Goal: Book appointment/travel/reservation

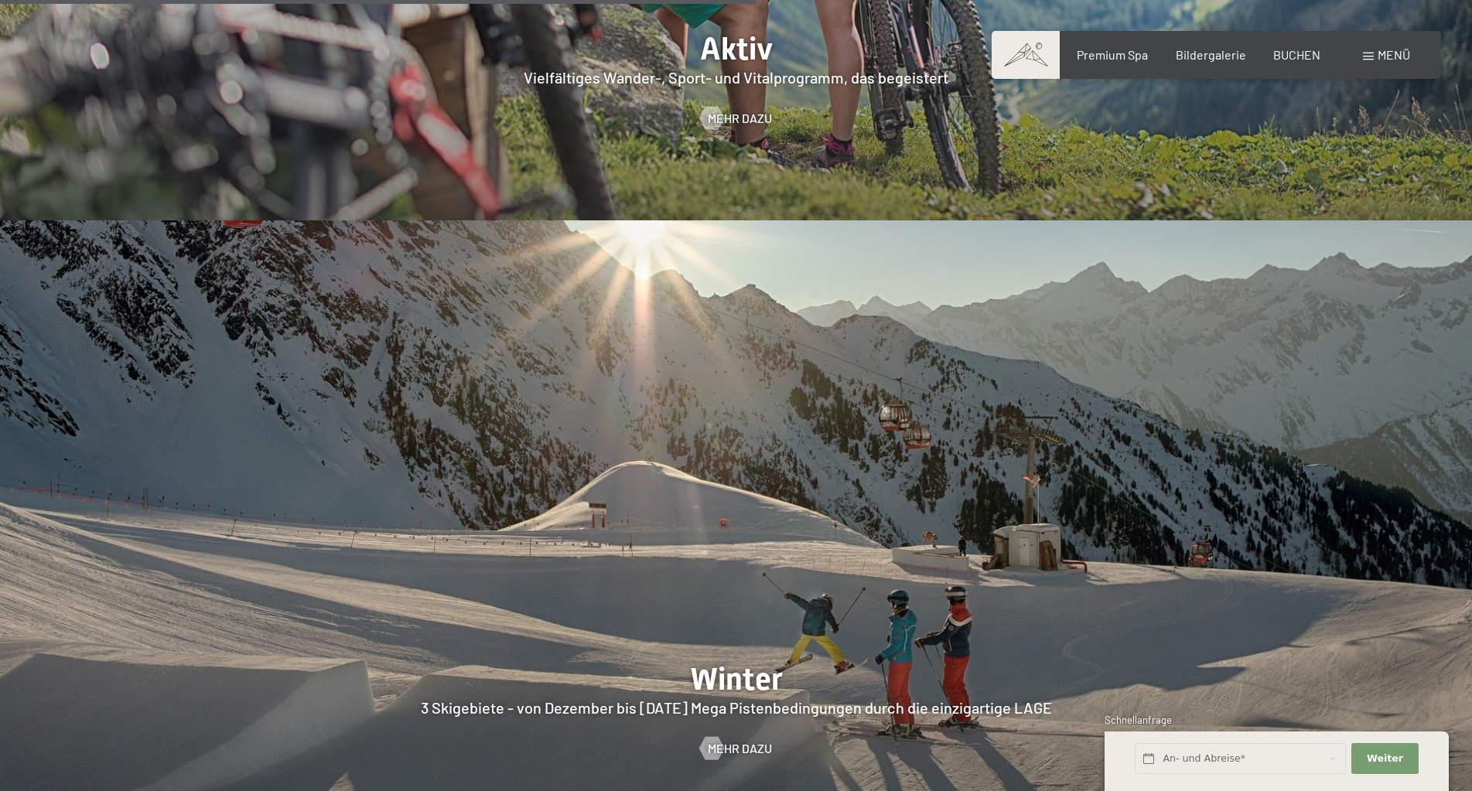
scroll to position [3866, 0]
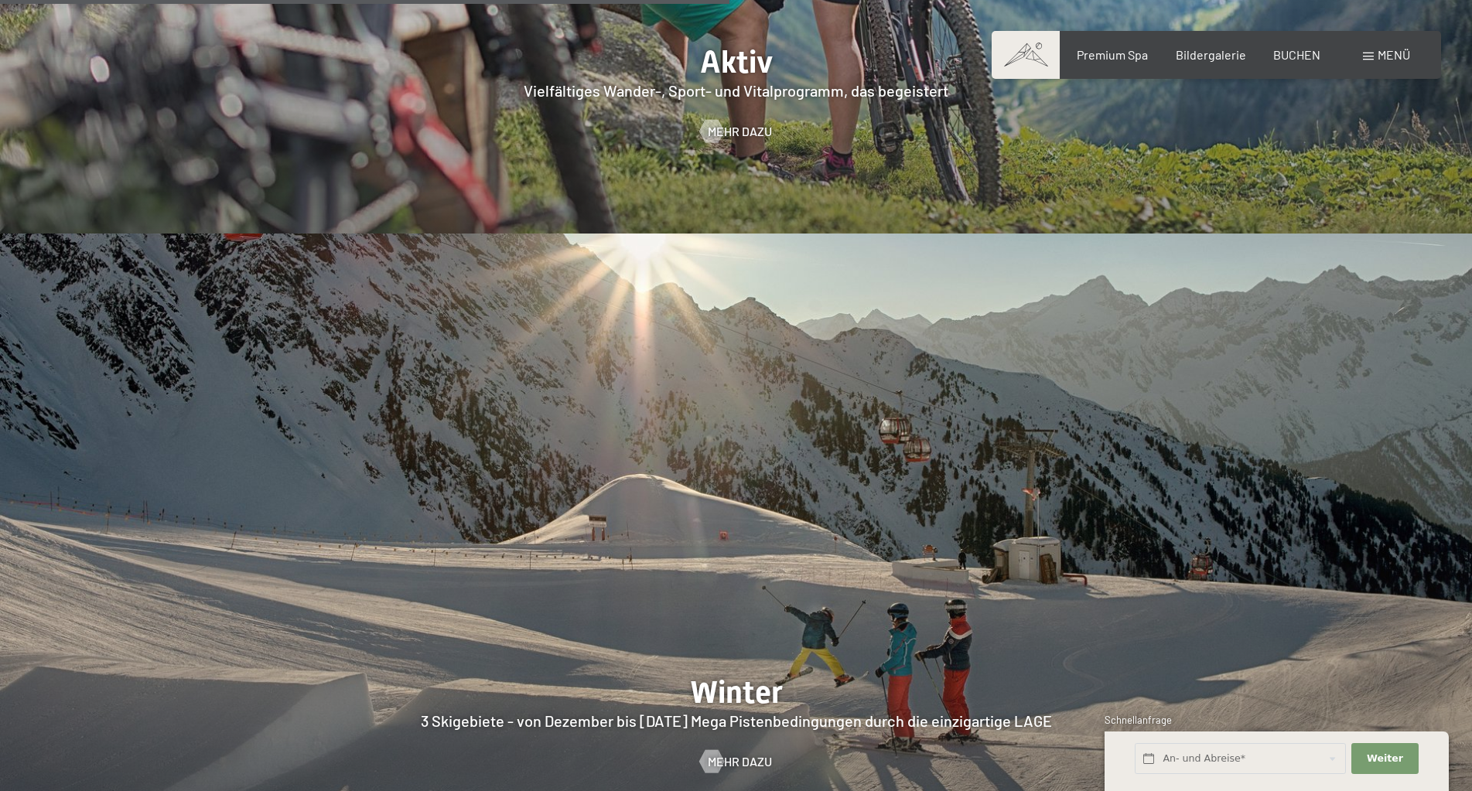
click at [1393, 63] on div "Buchen Anfragen Premium Spa Bildergalerie BUCHEN Menü DE IT EN Gutschein Bilder…" at bounding box center [1215, 54] width 387 height 17
click at [1384, 56] on span "Menü" at bounding box center [1393, 54] width 32 height 15
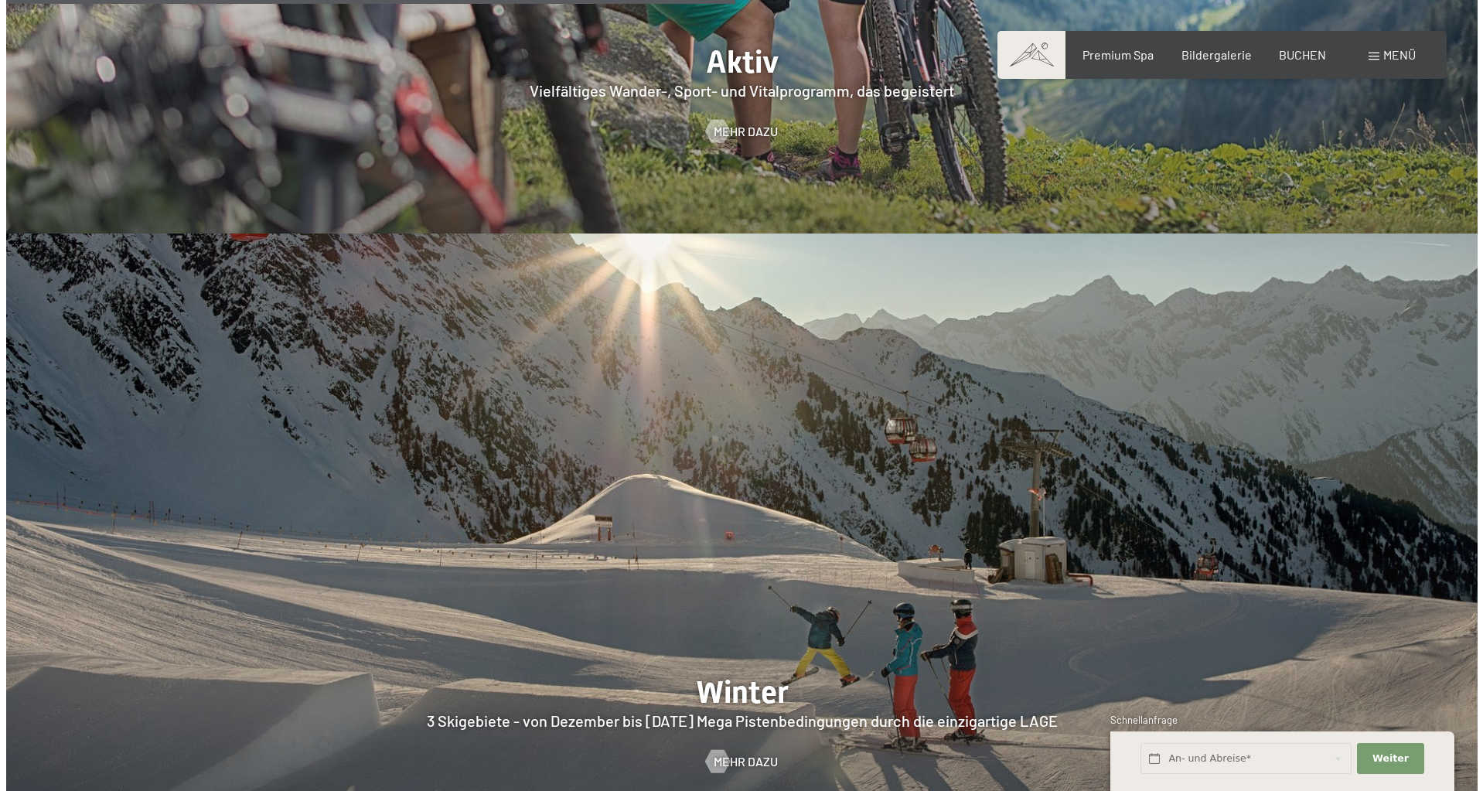
scroll to position [3882, 0]
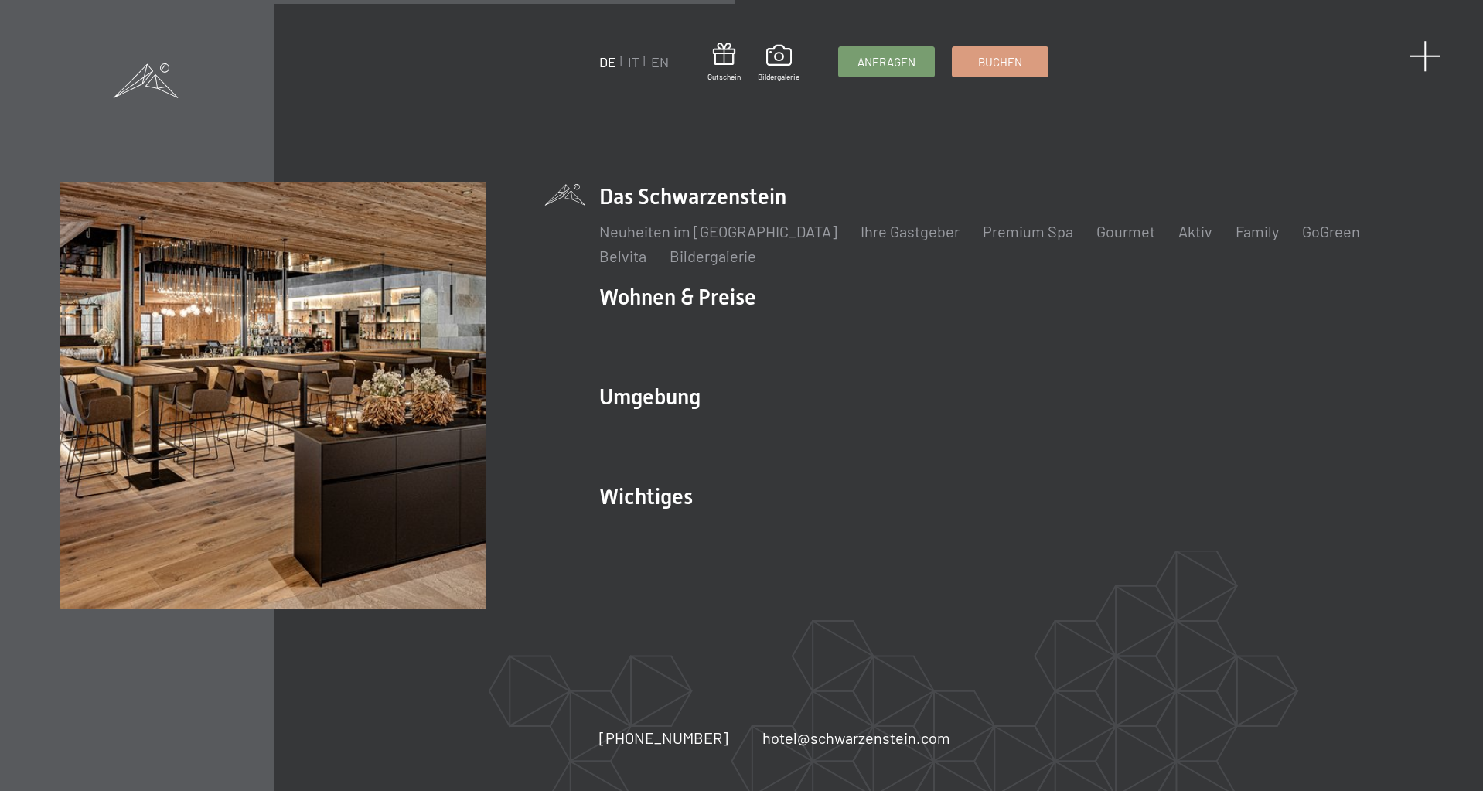
click at [1424, 57] on span at bounding box center [1426, 56] width 32 height 32
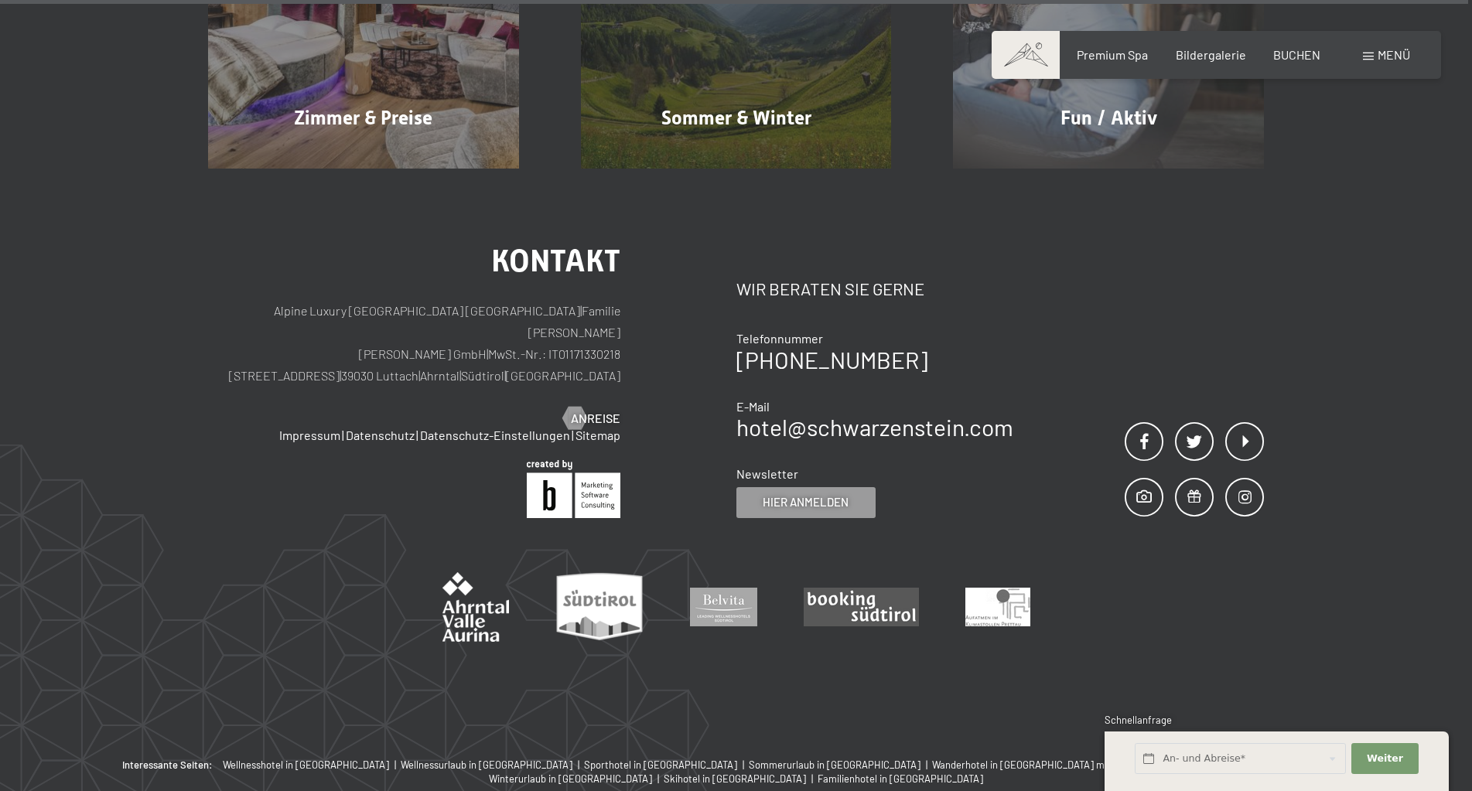
scroll to position [7873, 0]
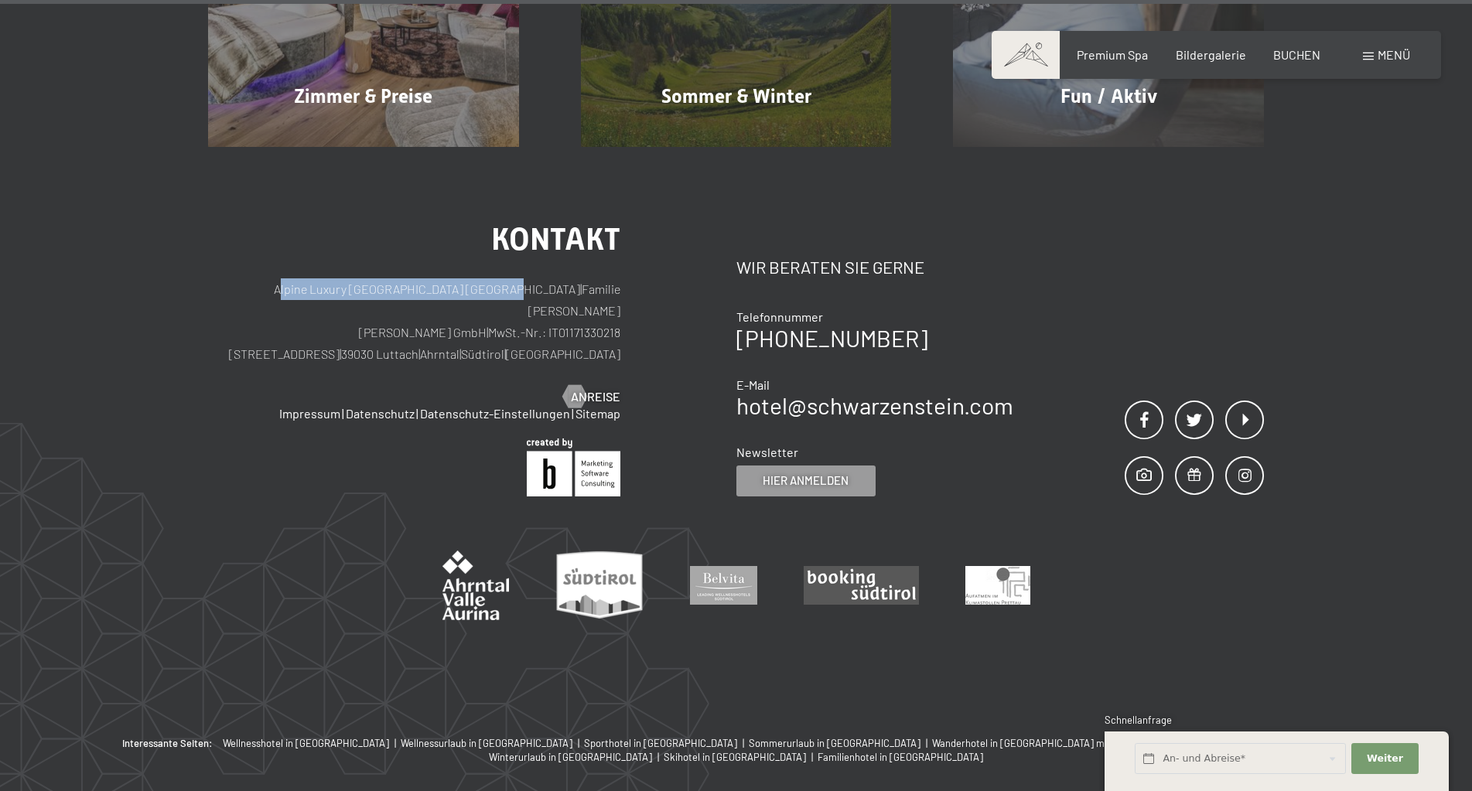
drag, startPoint x: 264, startPoint y: 216, endPoint x: 503, endPoint y: 219, distance: 239.0
click at [503, 278] on p "Alpine Luxury SPA Resort SCHWARZENSTEIN | Familie Zimmerhofer Otmar Zimmerhofer…" at bounding box center [414, 321] width 412 height 87
copy p "Alpine Luxury [GEOGRAPHIC_DATA] [GEOGRAPHIC_DATA]"
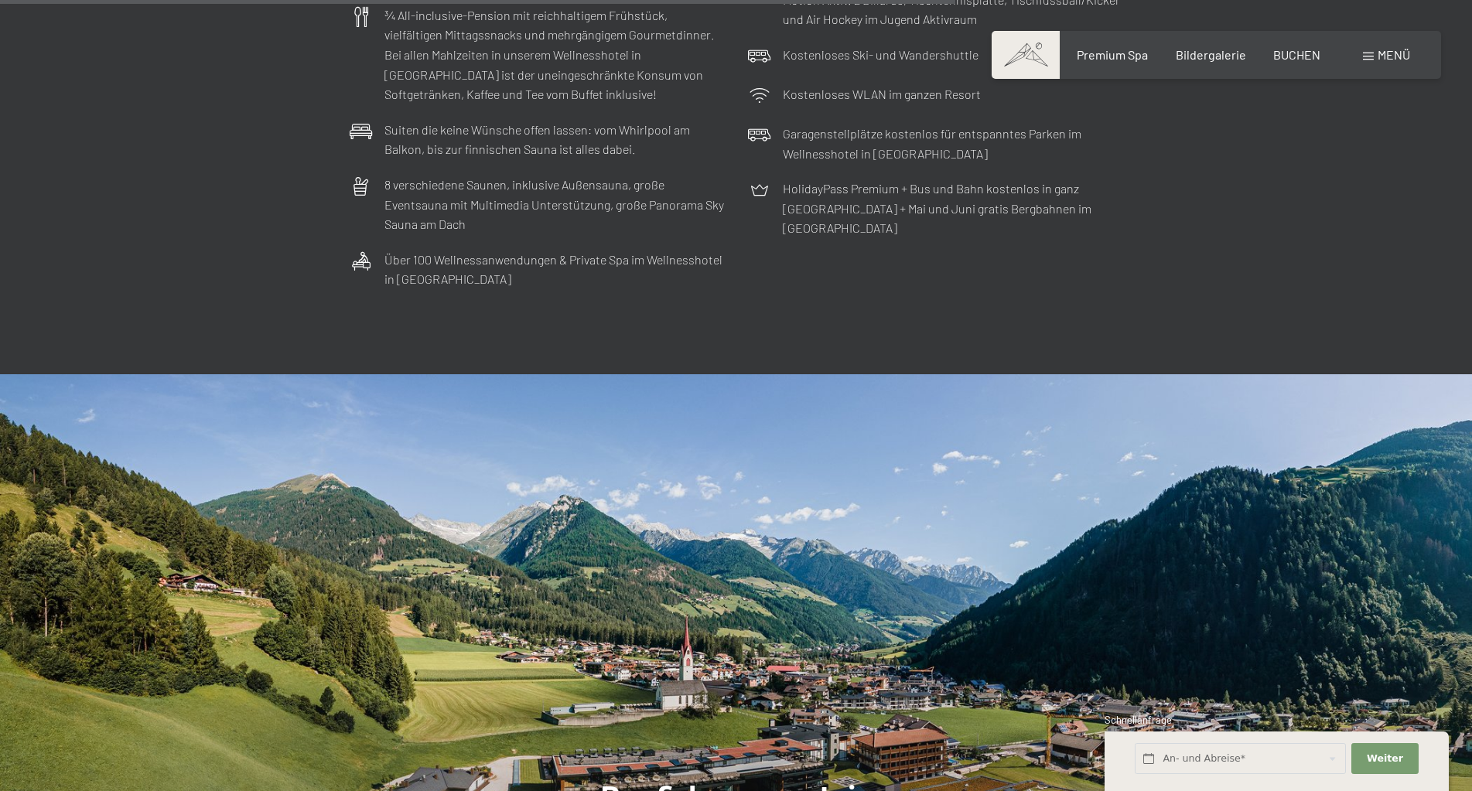
scroll to position [4934, 0]
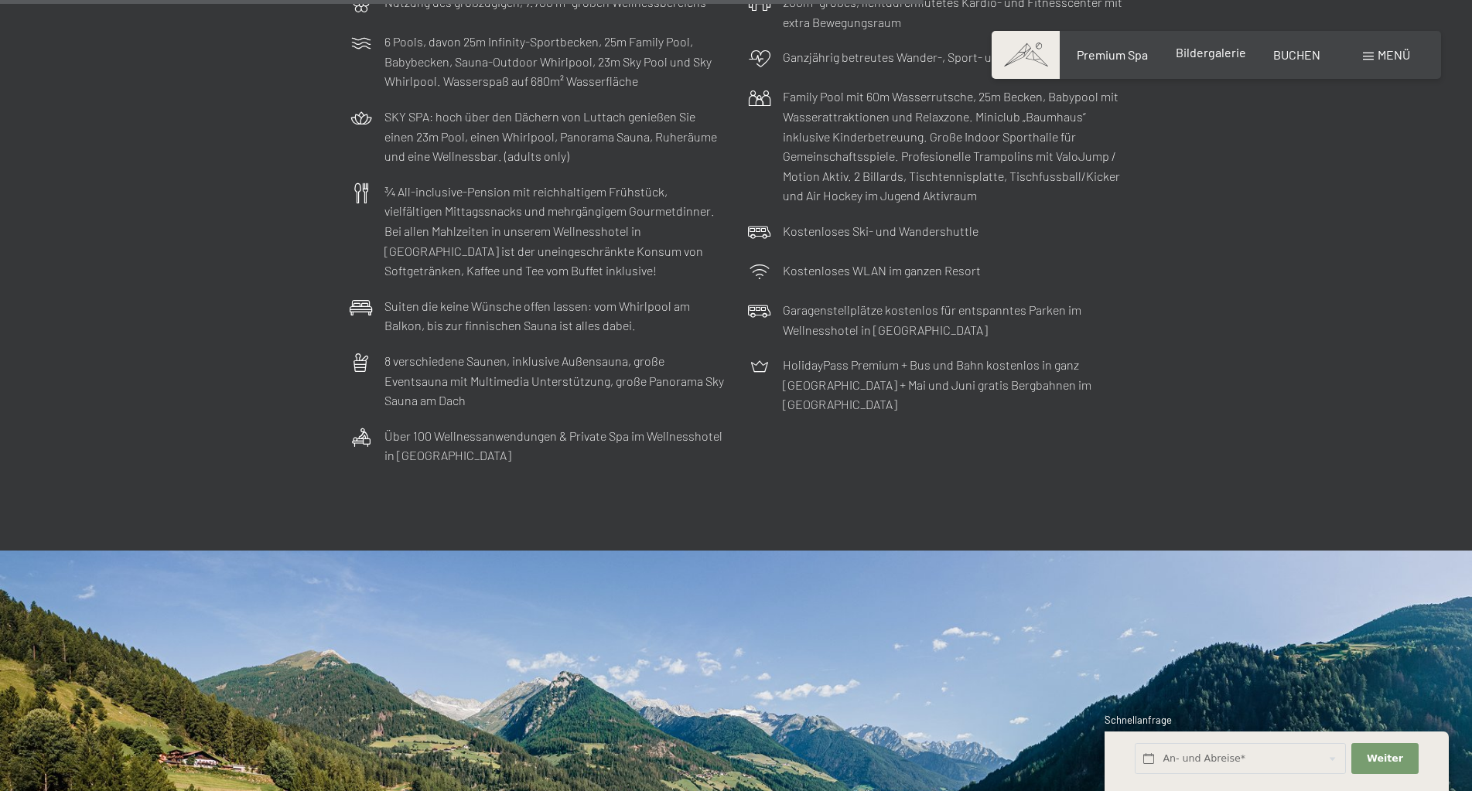
click at [1204, 59] on span "Bildergalerie" at bounding box center [1210, 52] width 70 height 15
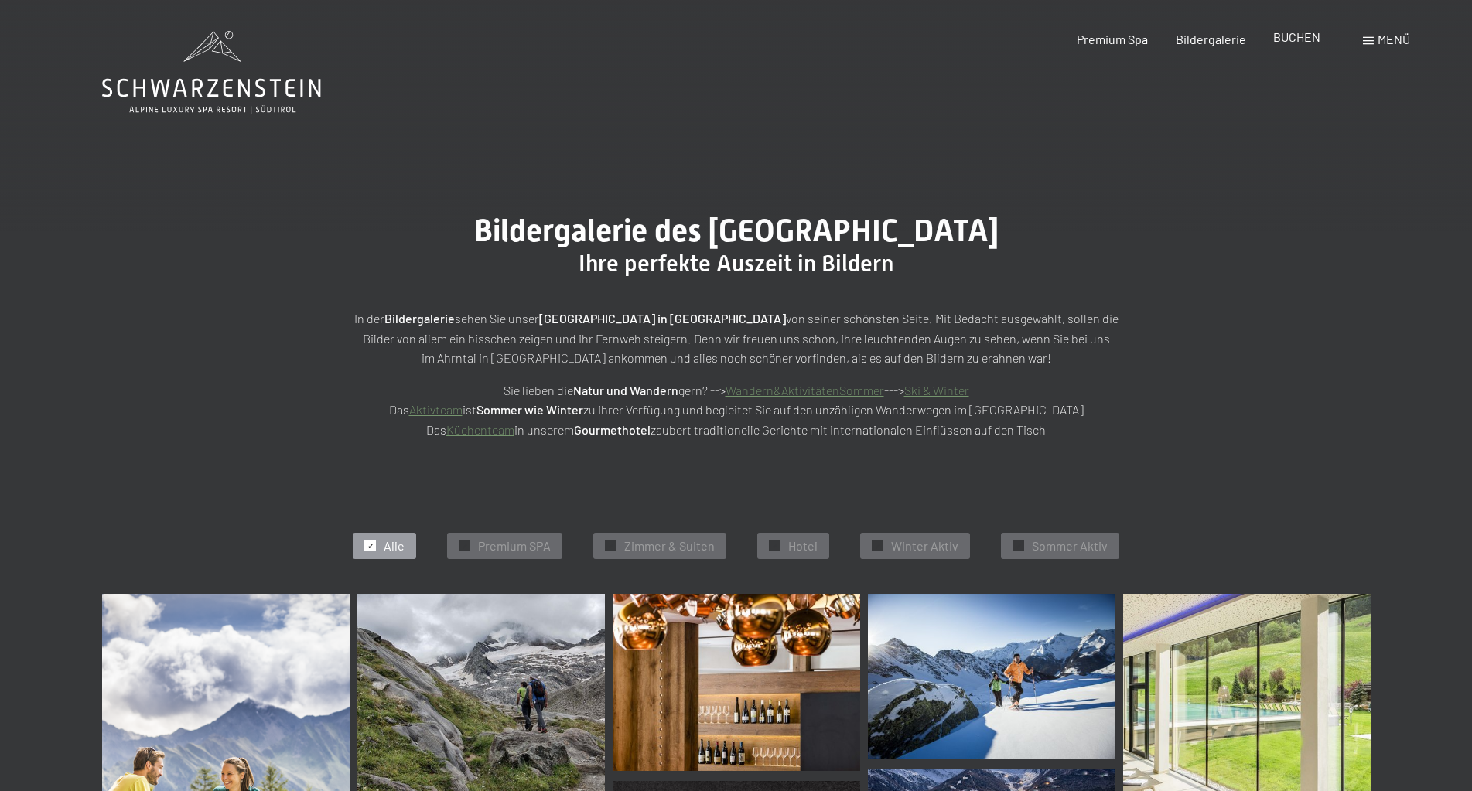
click at [1295, 43] on span "BUCHEN" at bounding box center [1296, 36] width 47 height 15
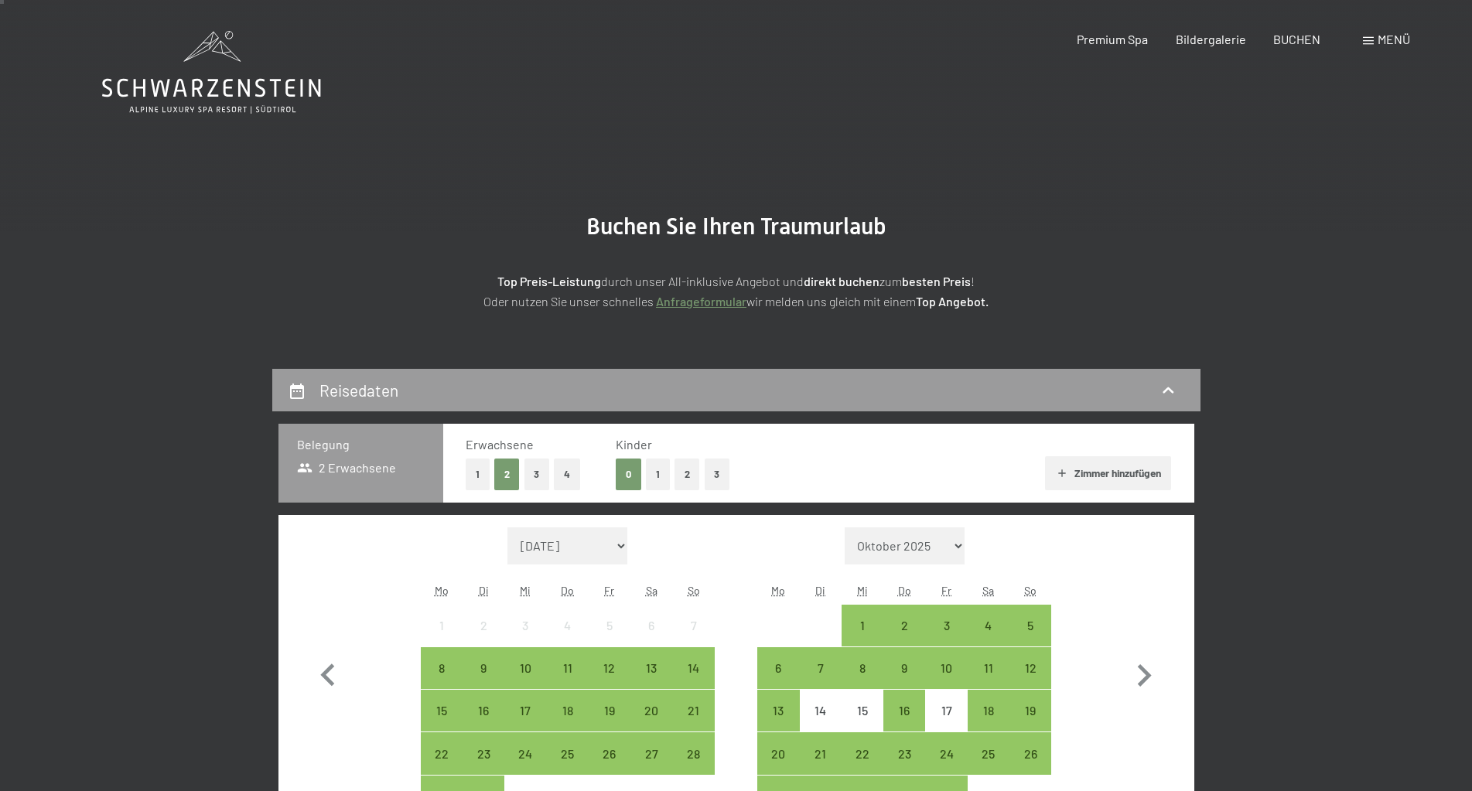
scroll to position [155, 0]
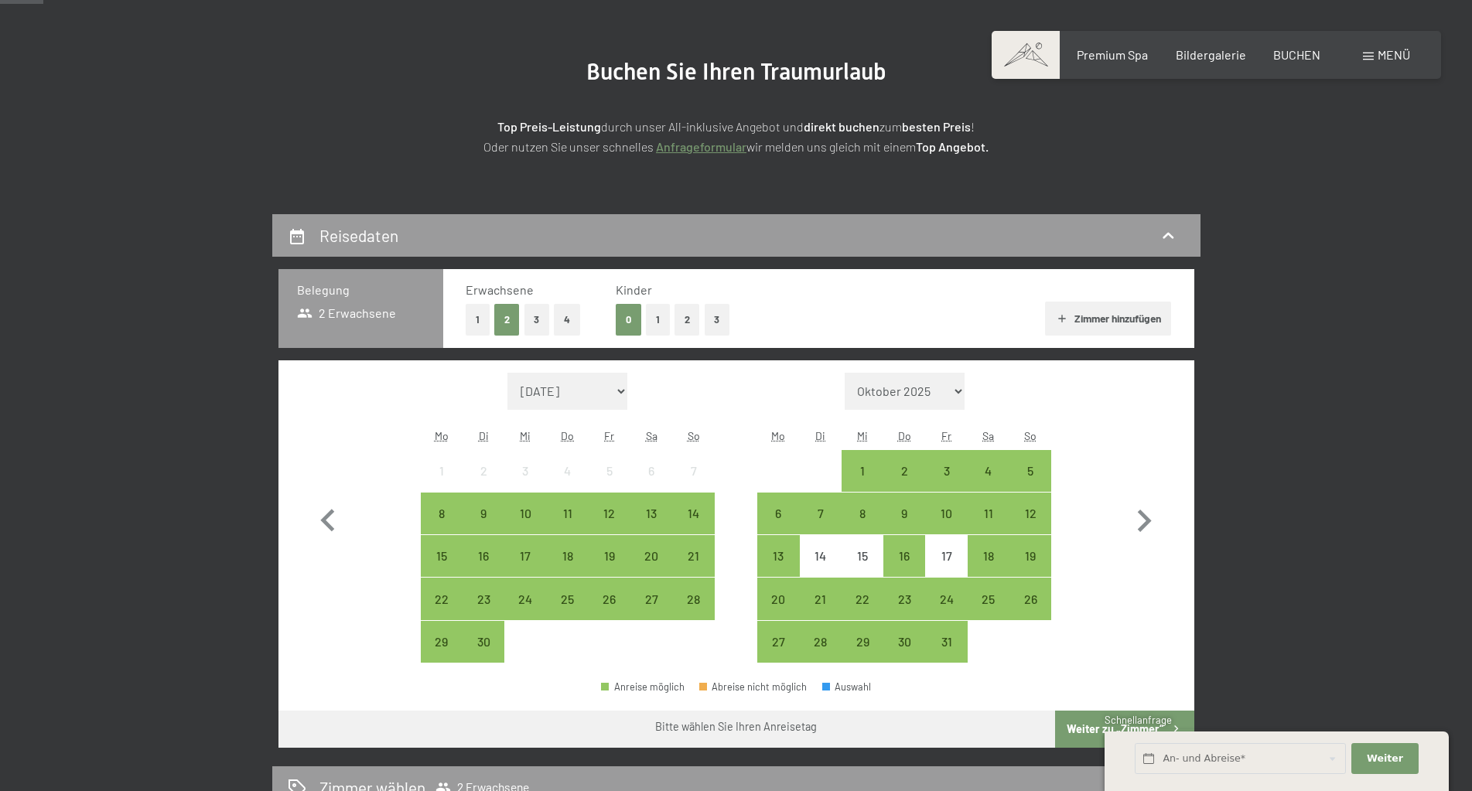
click at [659, 319] on button "1" at bounding box center [658, 320] width 24 height 32
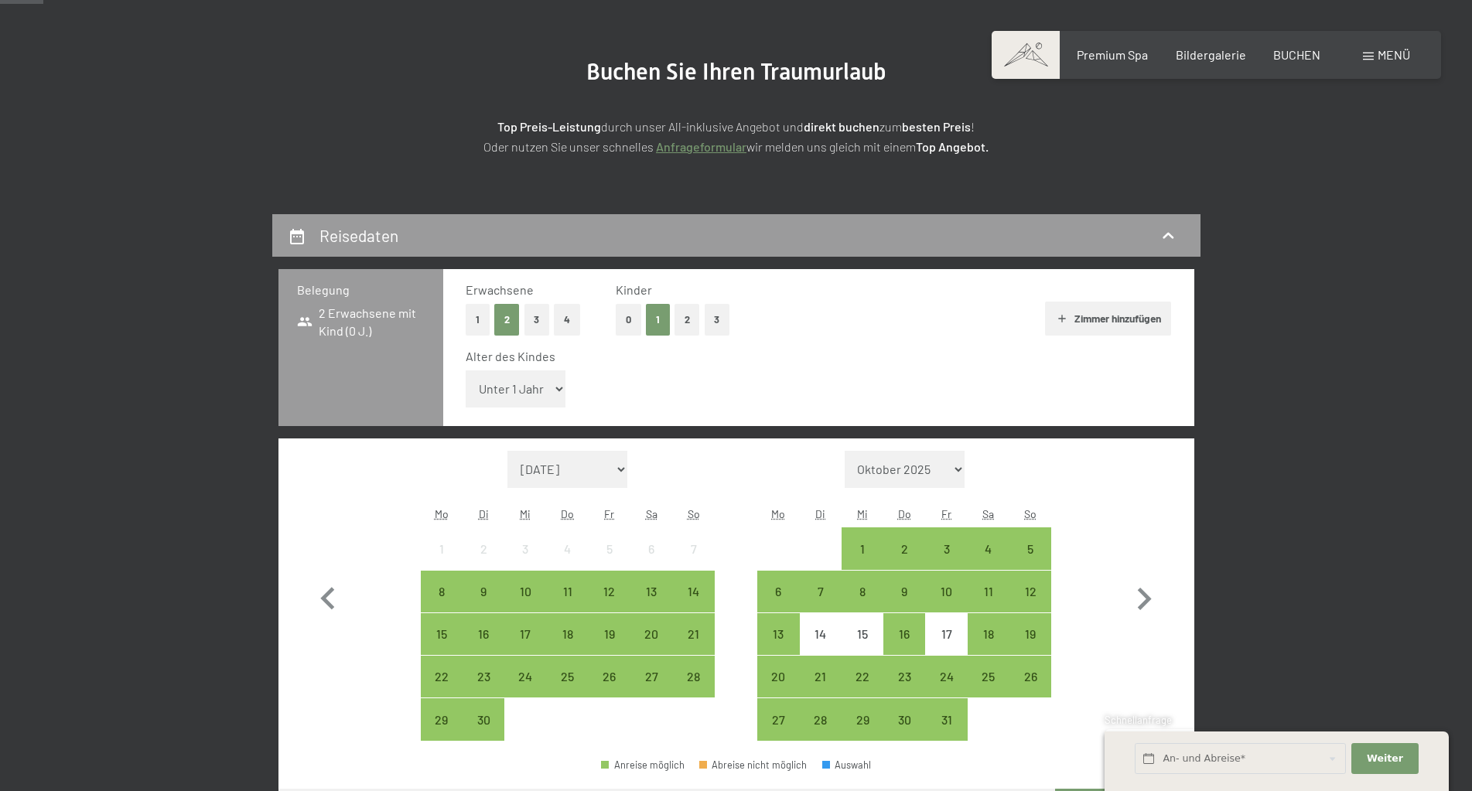
click at [624, 470] on select "September 2025 Oktober 2025 November 2025 Dezember 2025 Januar 2026 Februar 202…" at bounding box center [567, 469] width 121 height 37
select select "2026-07-01"
select select "2026-08-01"
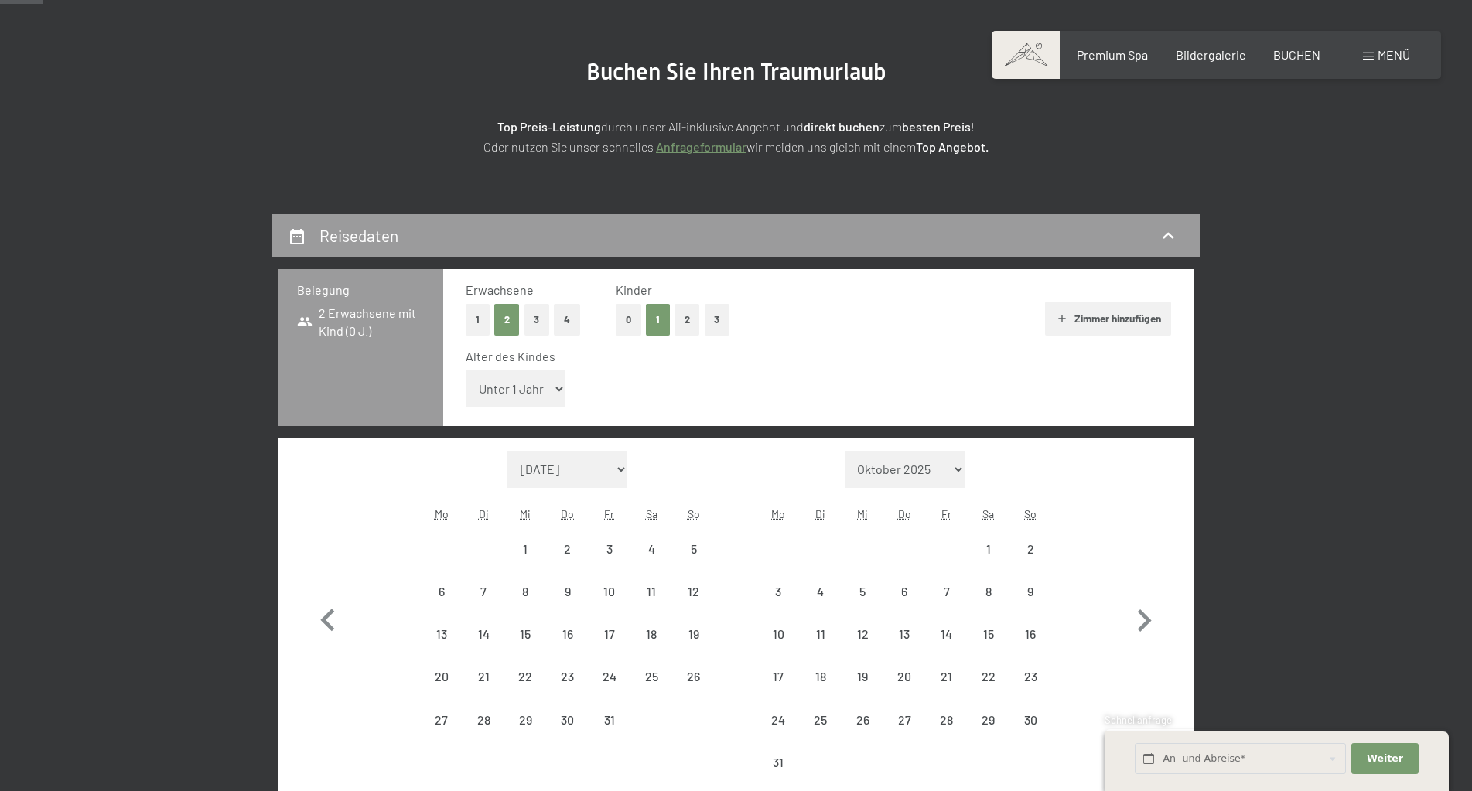
select select "2026-07-01"
select select "2026-08-01"
click at [648, 592] on div "11" at bounding box center [651, 604] width 39 height 39
select select "2026-07-01"
select select "2026-08-01"
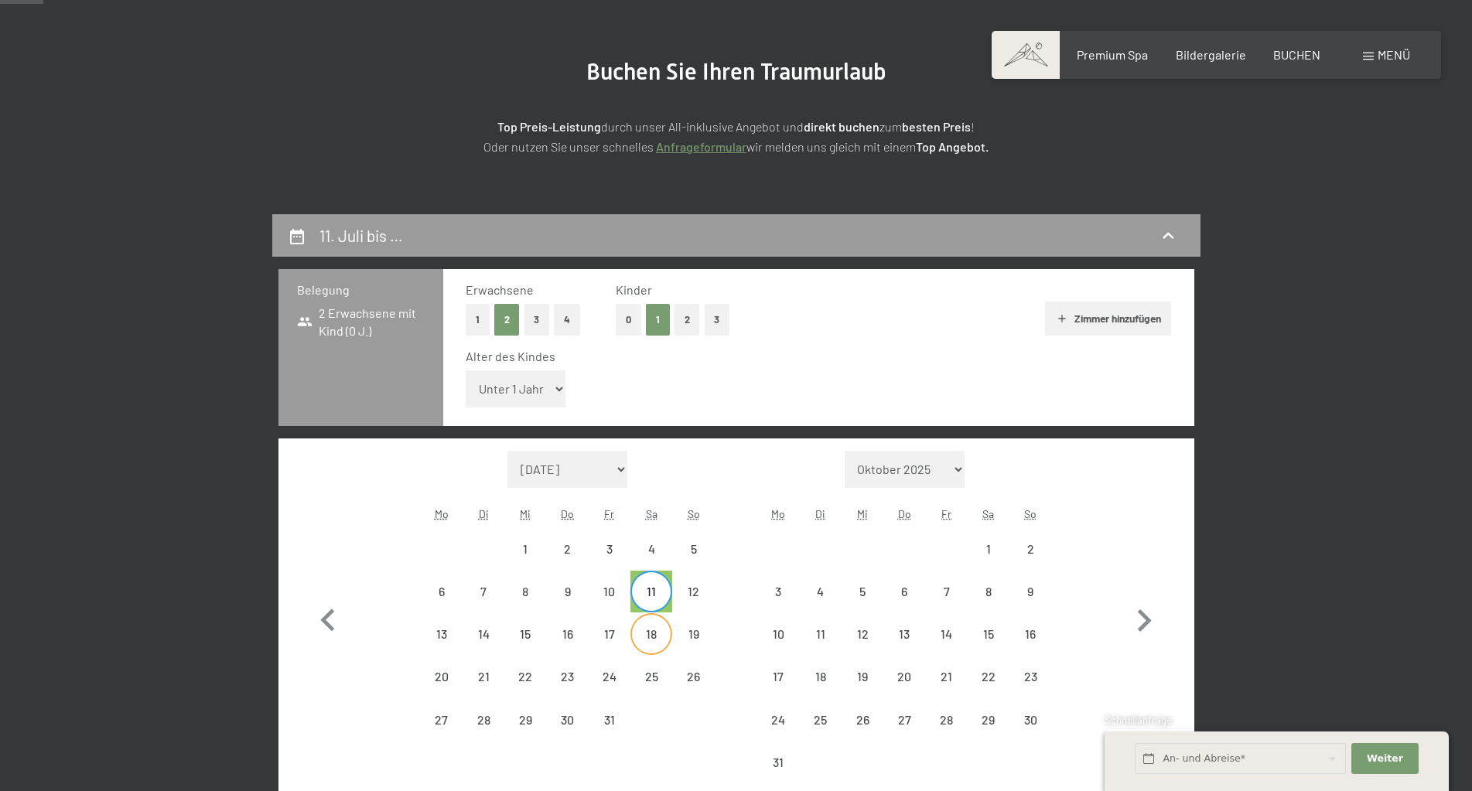
click at [654, 641] on div "18" at bounding box center [651, 647] width 39 height 39
select select "2026-07-01"
select select "2026-08-01"
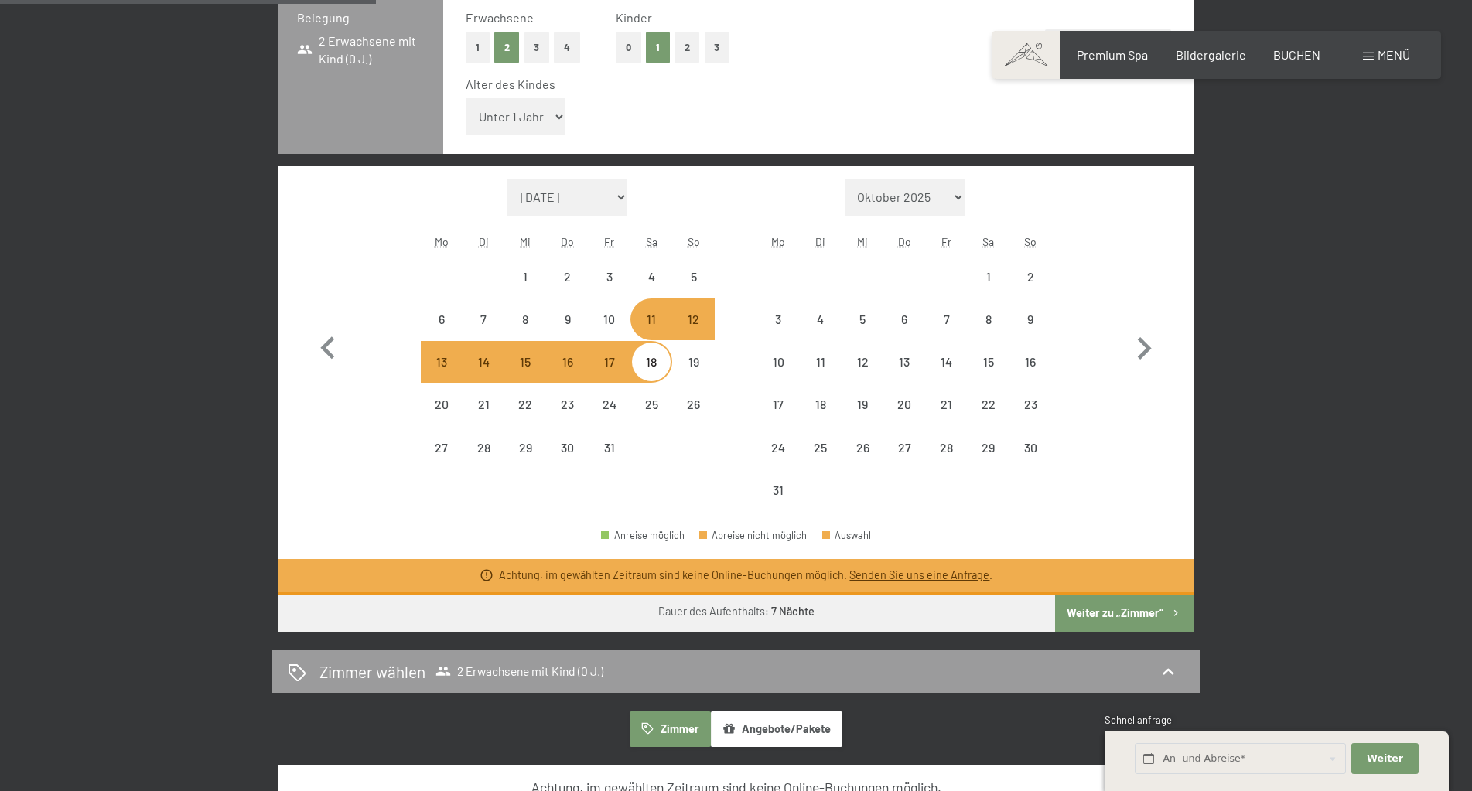
scroll to position [464, 0]
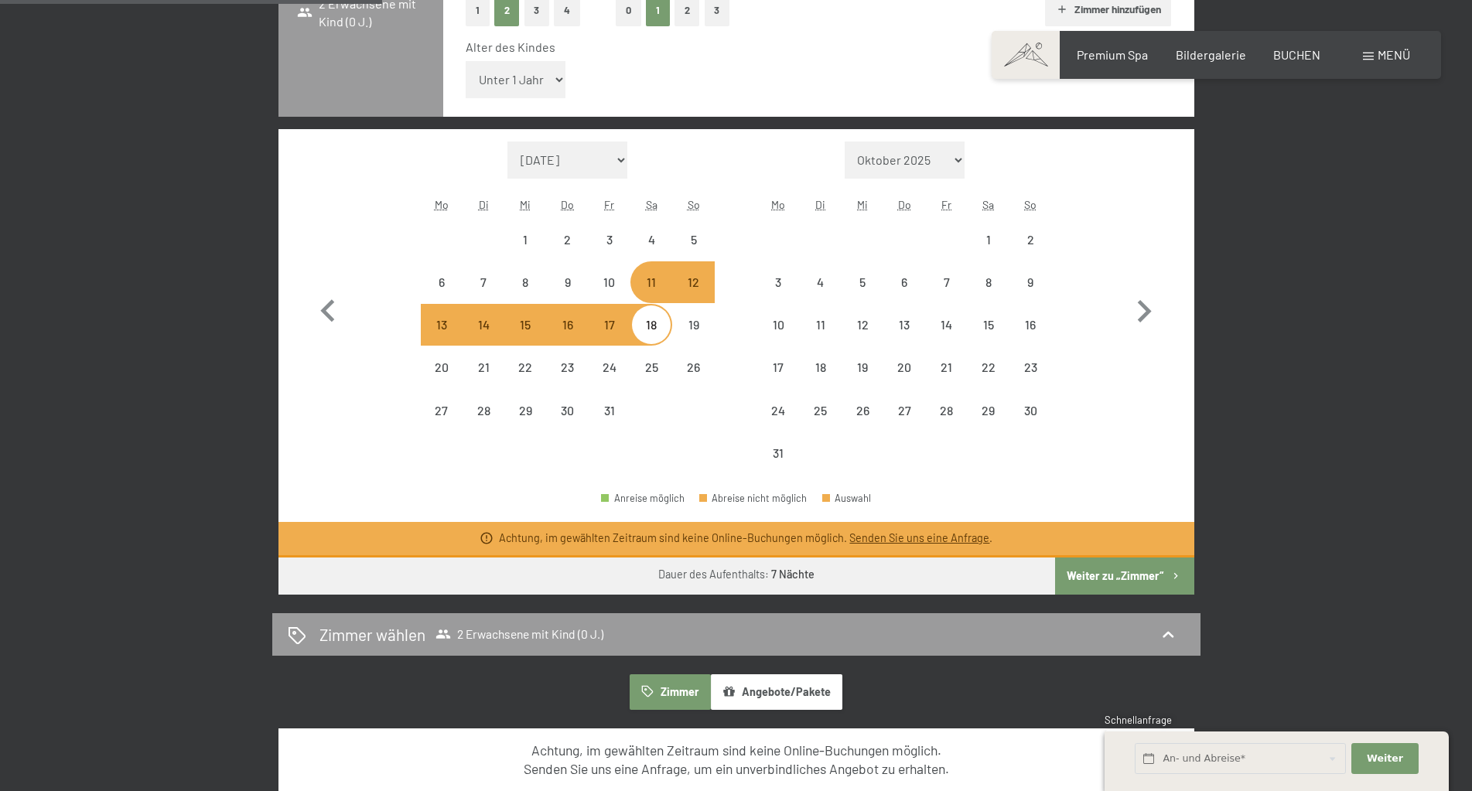
click at [1117, 573] on button "Weiter zu „Zimmer“" at bounding box center [1124, 576] width 138 height 37
select select "2026-07-01"
select select "2026-08-01"
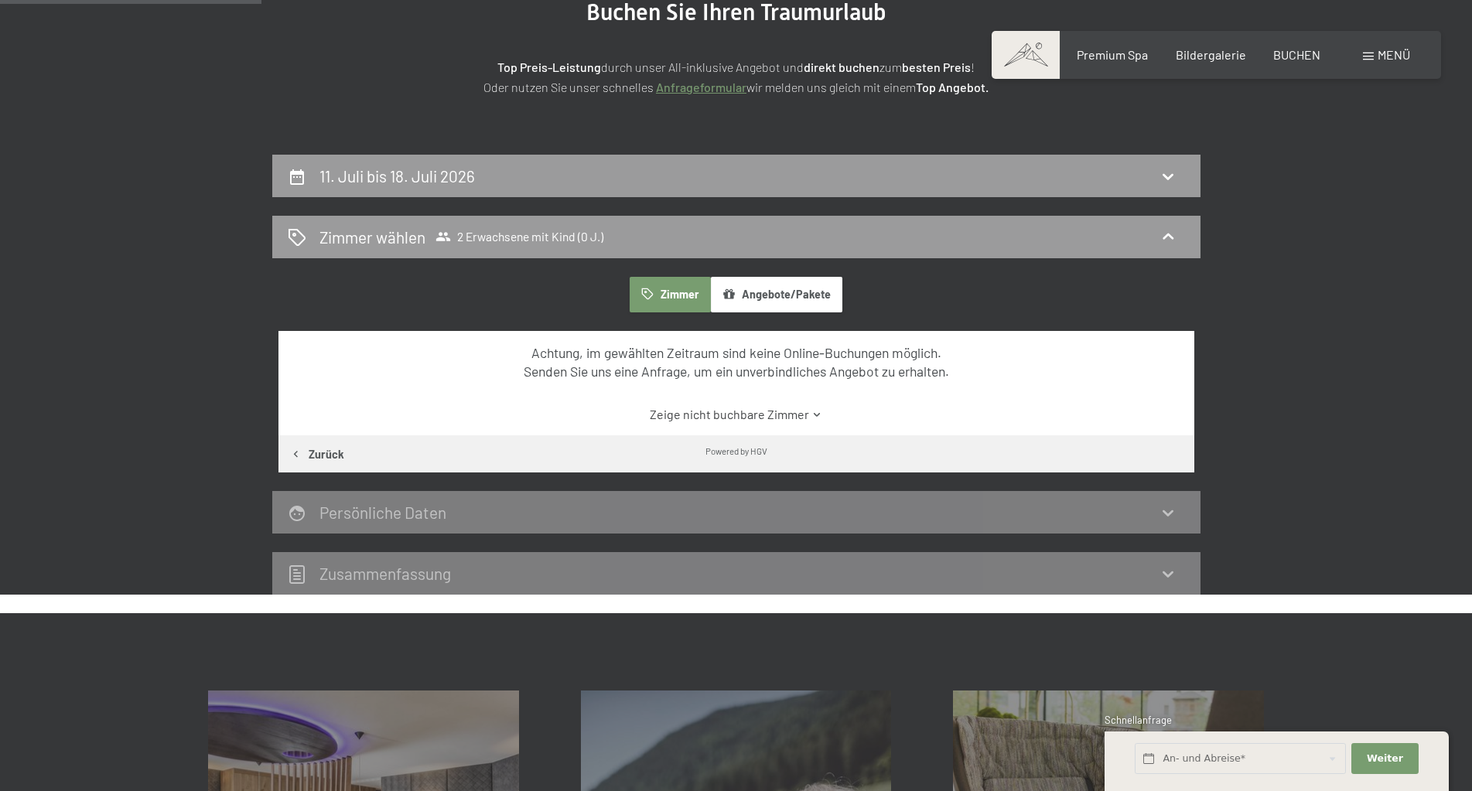
scroll to position [60, 0]
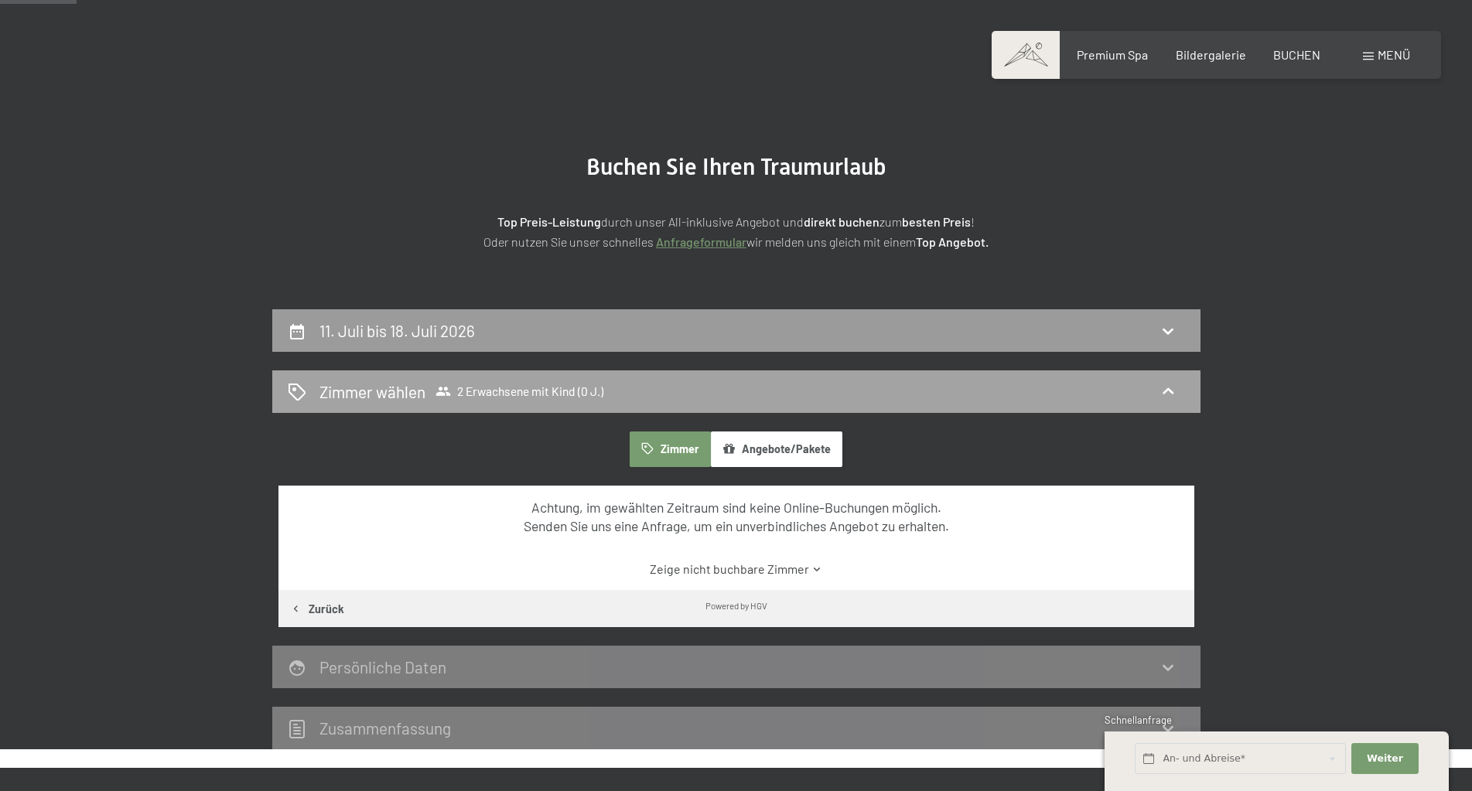
click at [630, 388] on div "Zimmer wählen 2 Erwachsene mit Kind (0 J.)" at bounding box center [736, 391] width 897 height 22
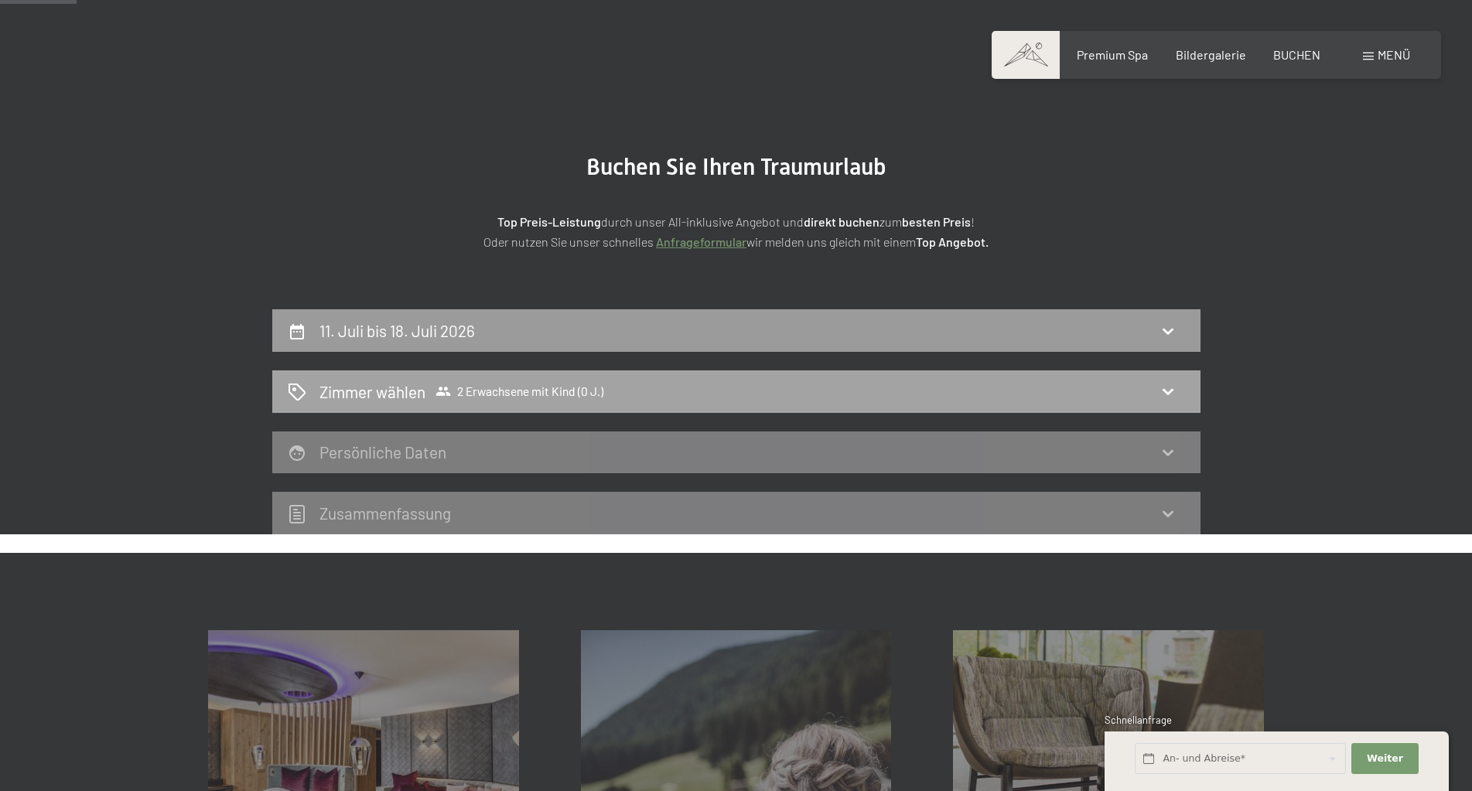
click at [630, 388] on div "Zimmer wählen 2 Erwachsene mit Kind (0 J.)" at bounding box center [736, 391] width 897 height 22
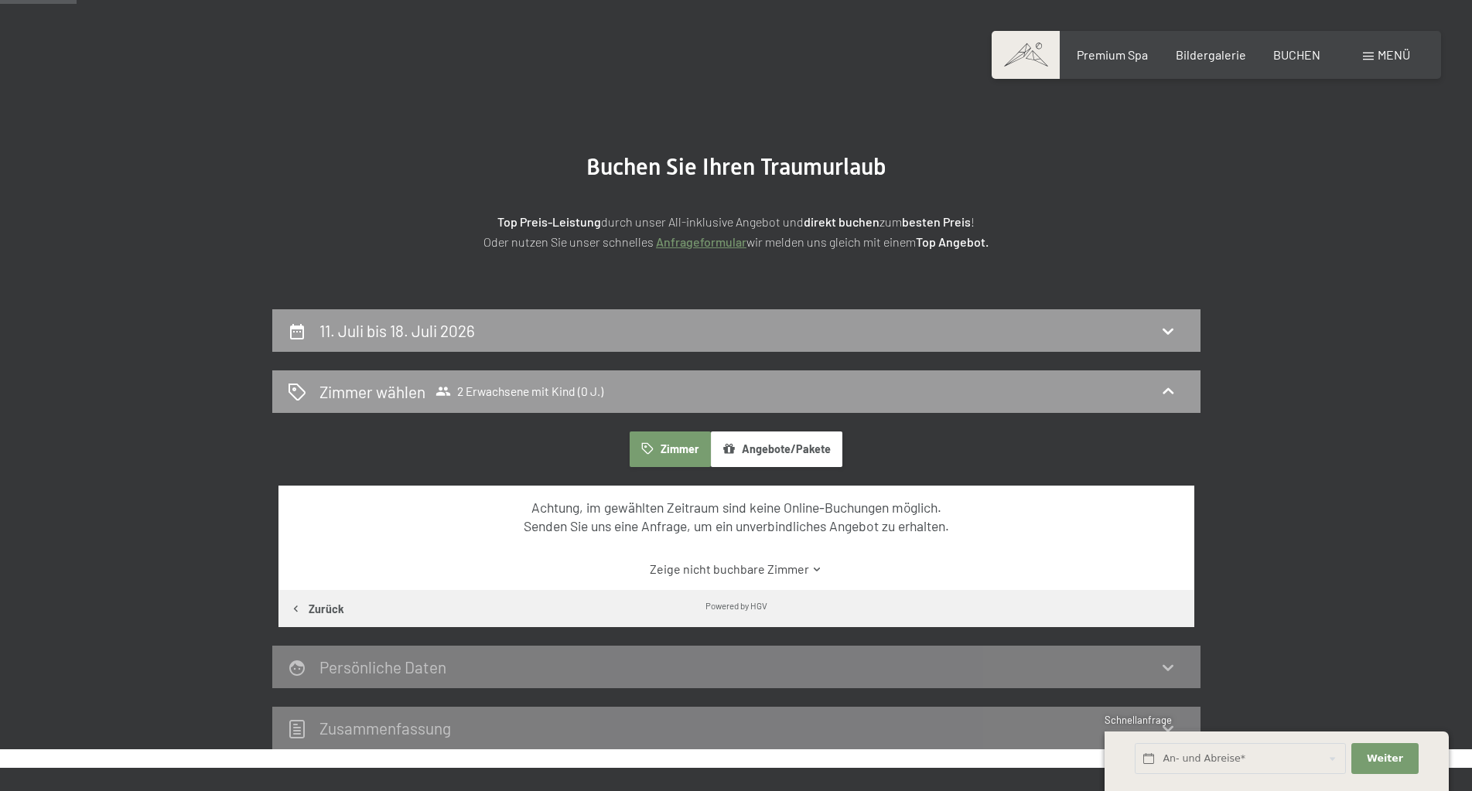
click at [792, 445] on button "Angebote/Pakete" at bounding box center [776, 449] width 131 height 36
click at [838, 574] on icon at bounding box center [844, 570] width 12 height 12
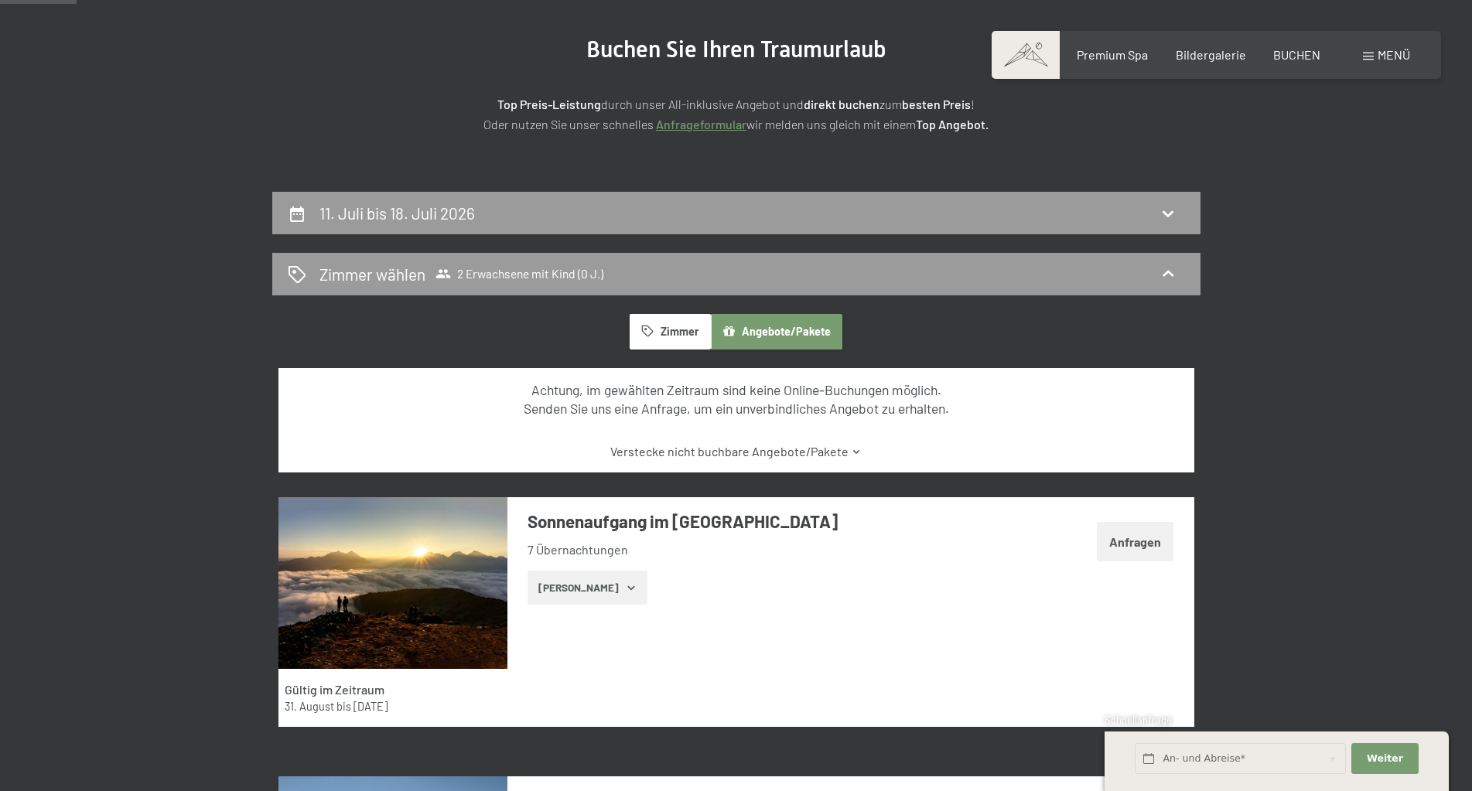
scroll to position [214, 0]
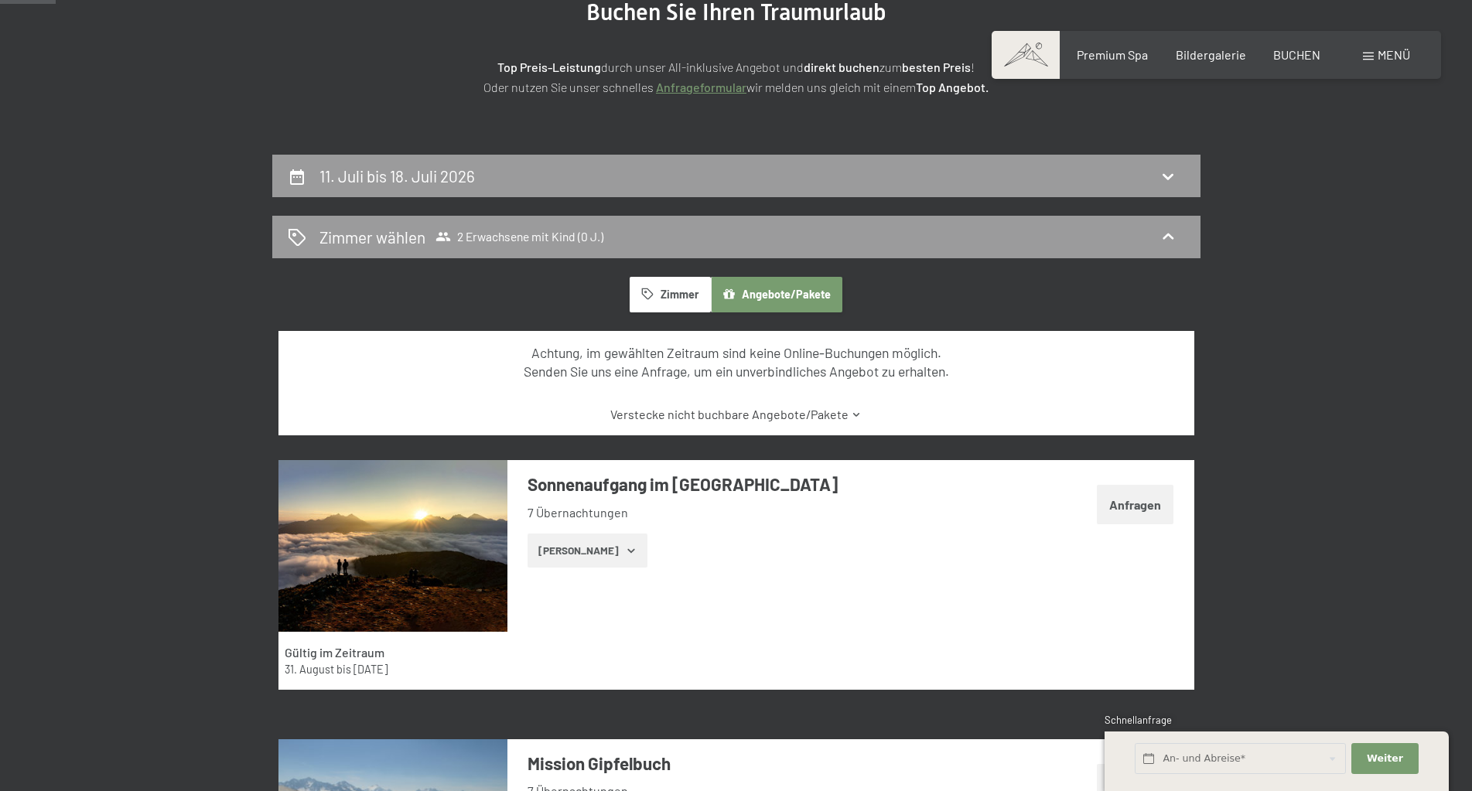
click at [625, 554] on icon "button" at bounding box center [631, 550] width 12 height 12
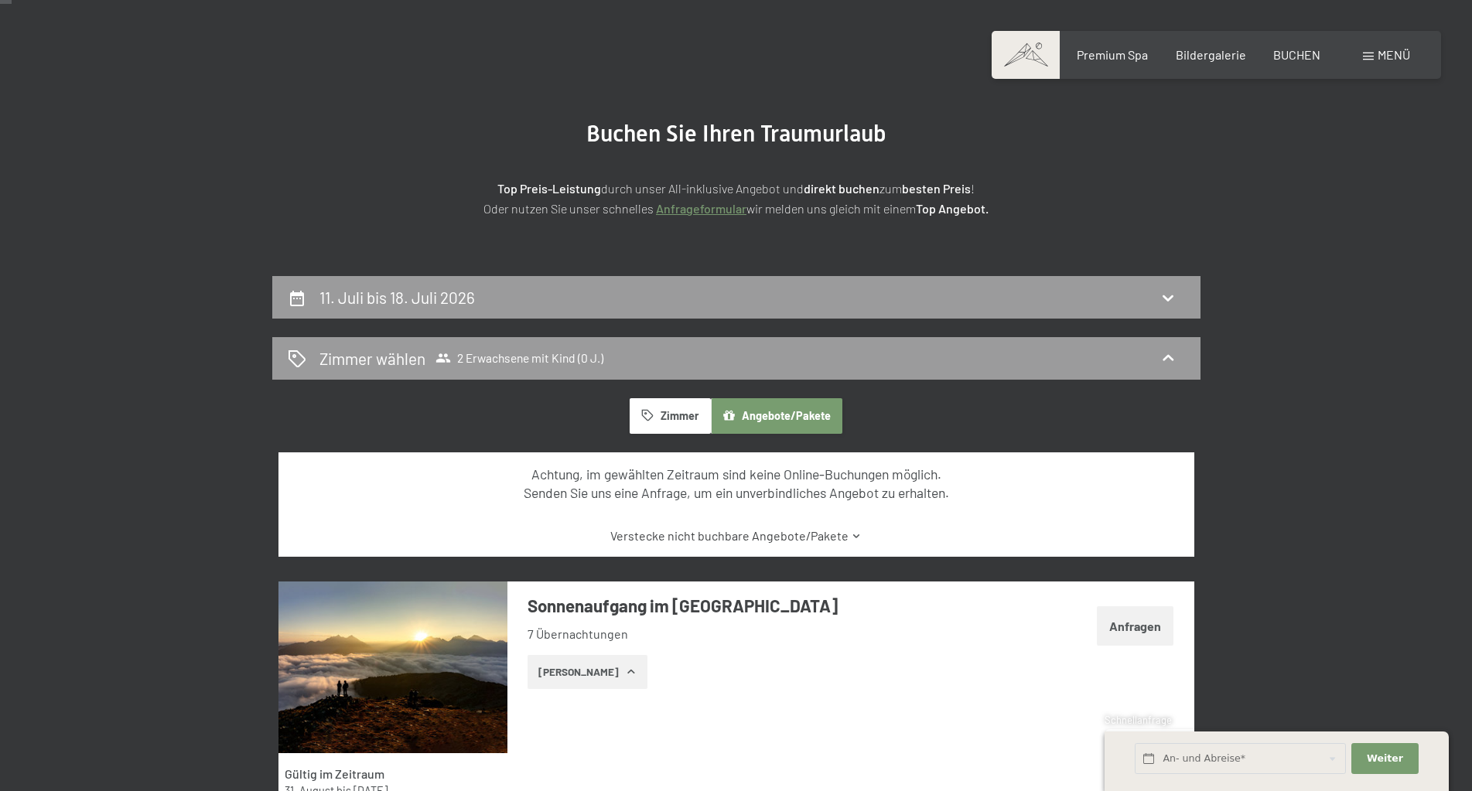
scroll to position [60, 0]
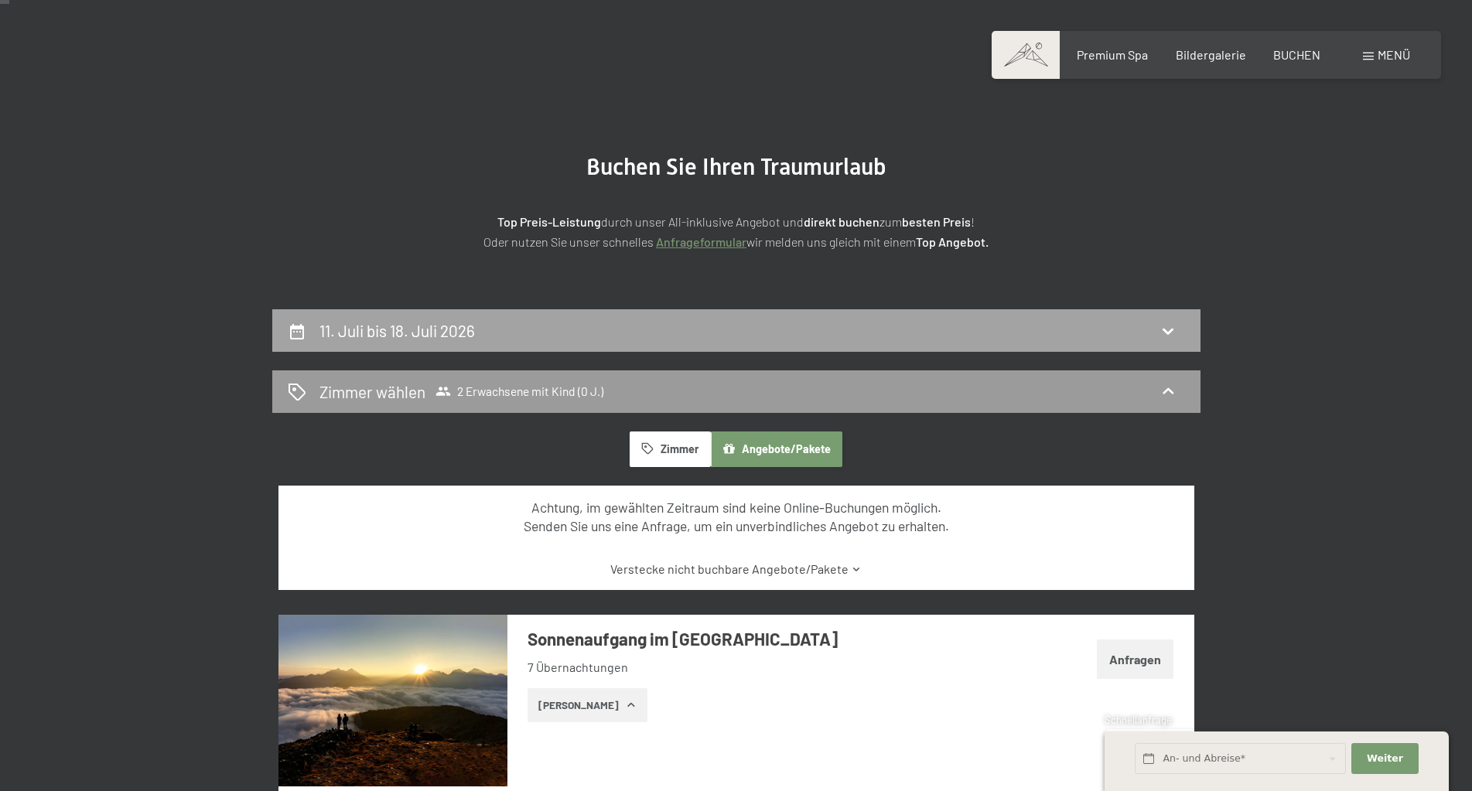
click at [478, 337] on div "11. Juli bis 18. Juli 2026" at bounding box center [400, 330] width 162 height 22
select select "2026-07-01"
select select "2026-08-01"
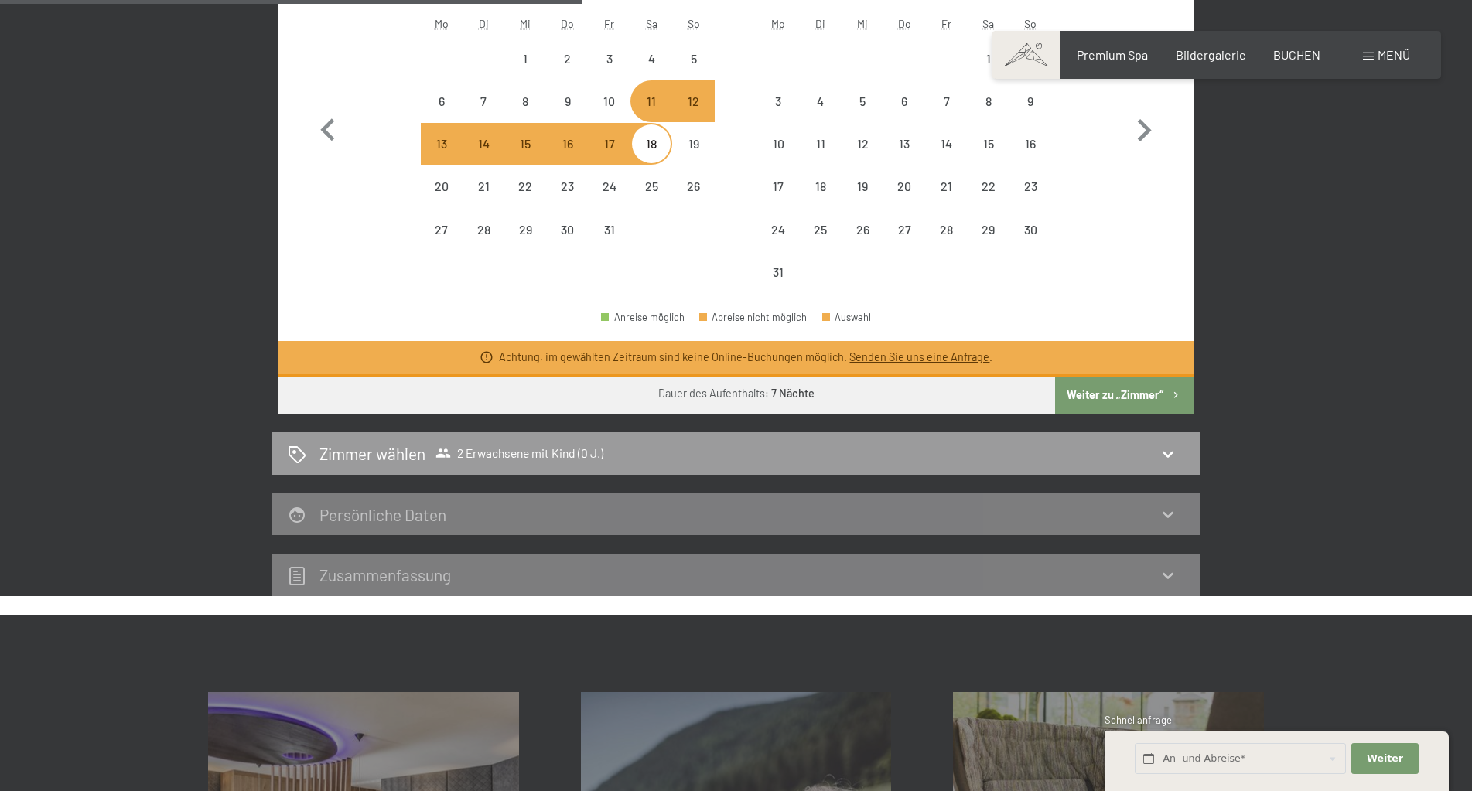
scroll to position [678, 0]
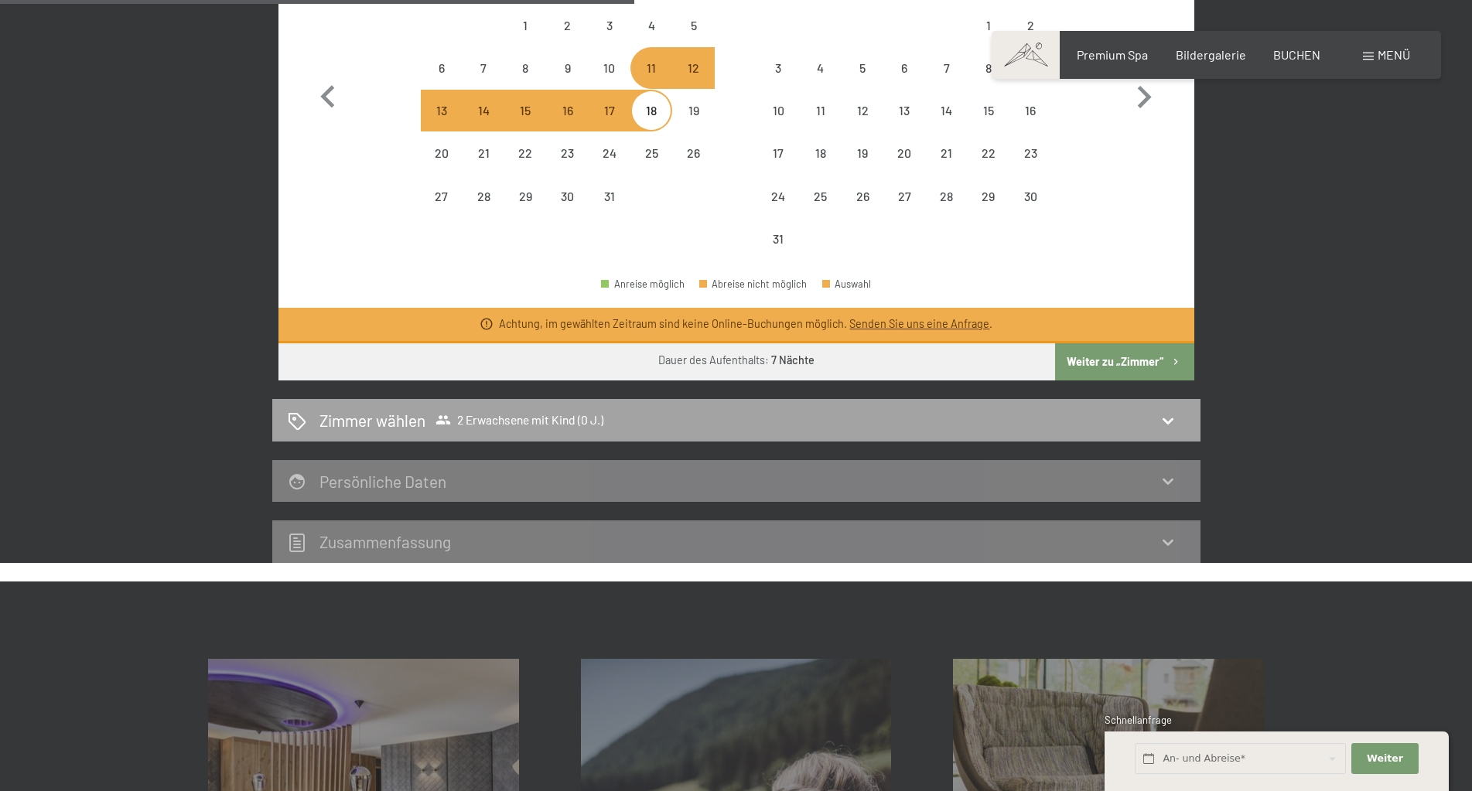
click at [550, 422] on span "2 Erwachsene mit Kind (0 J.)" at bounding box center [519, 419] width 168 height 15
select select "2026-07-01"
select select "2026-08-01"
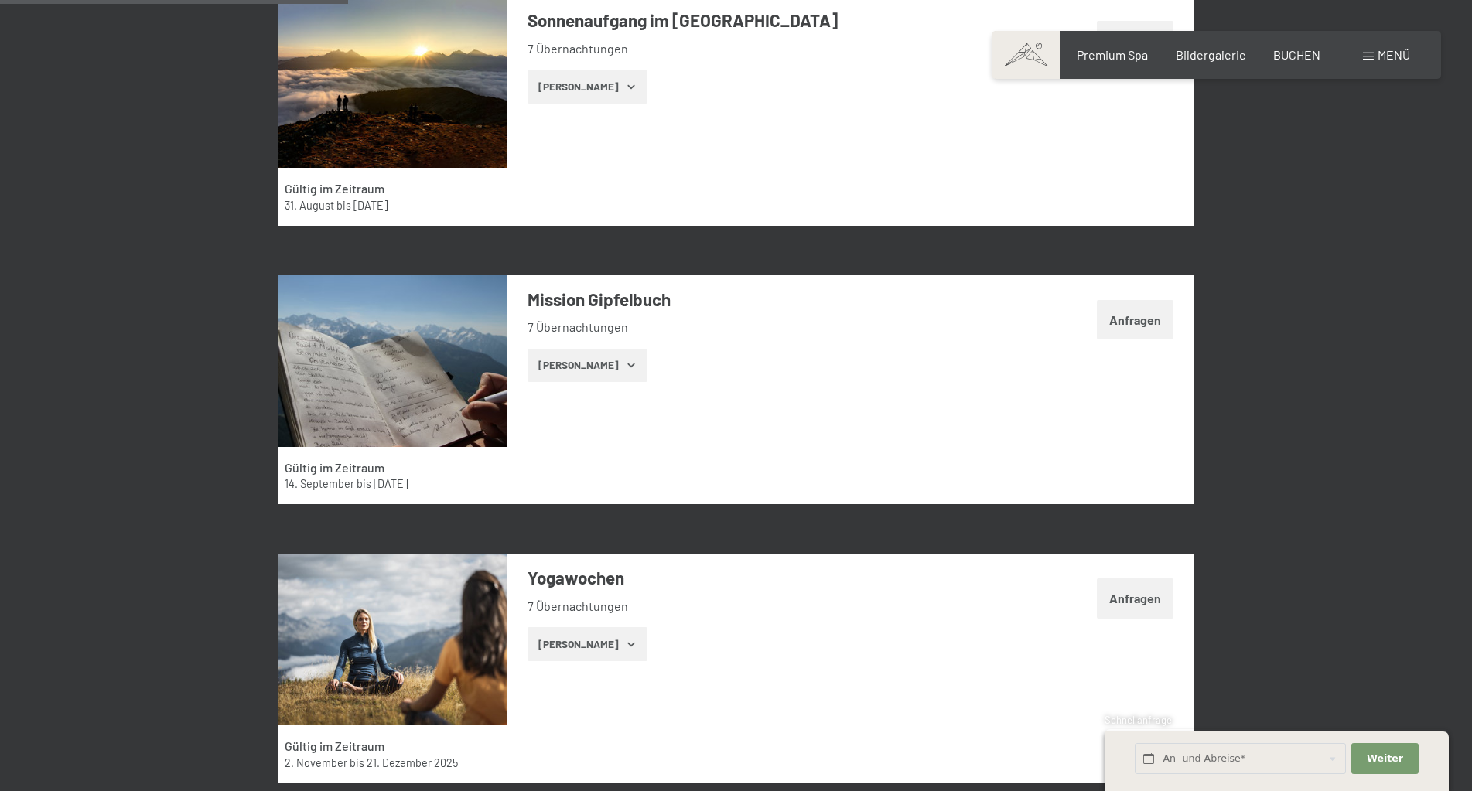
scroll to position [369, 0]
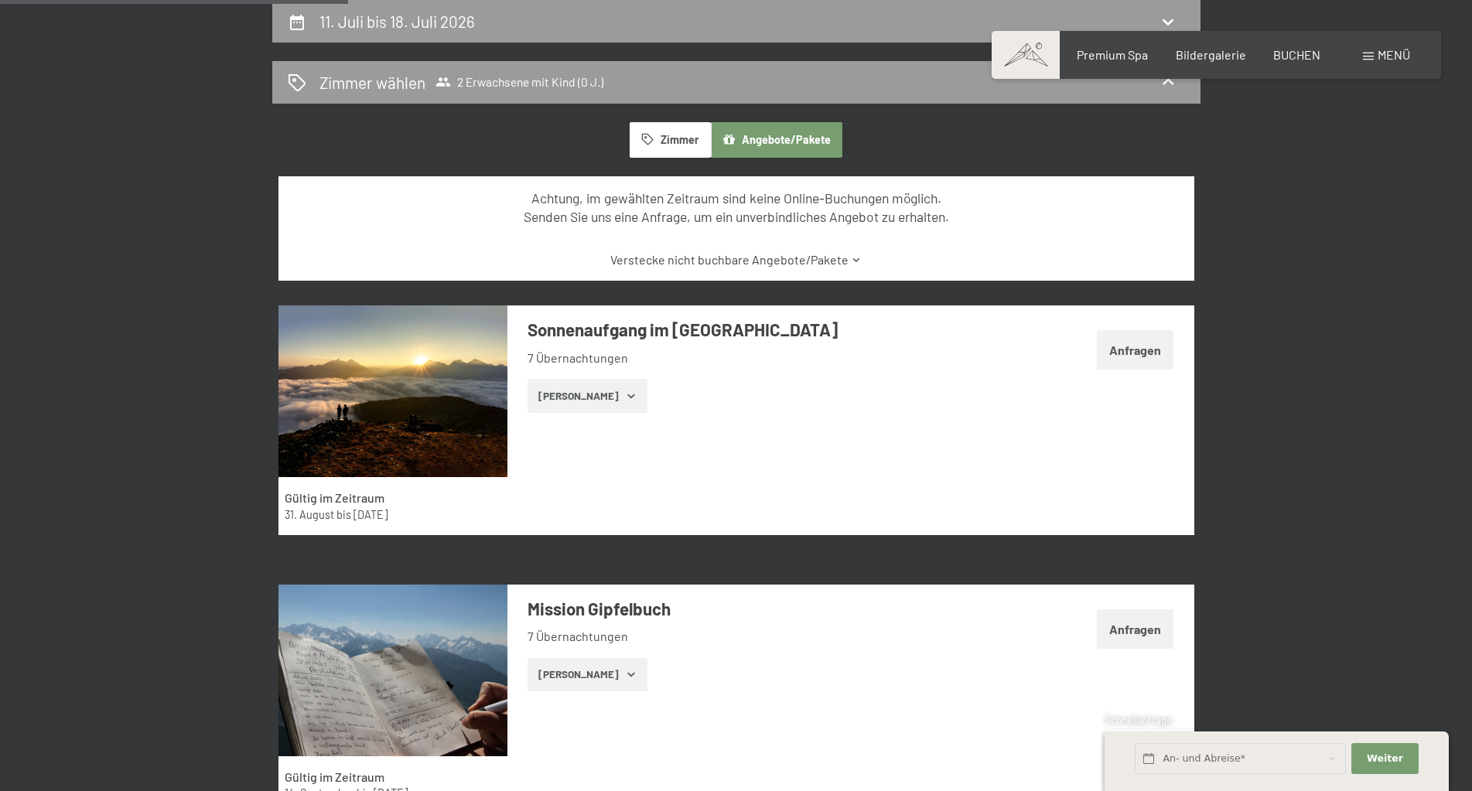
click at [660, 147] on button "Zimmer" at bounding box center [669, 140] width 80 height 36
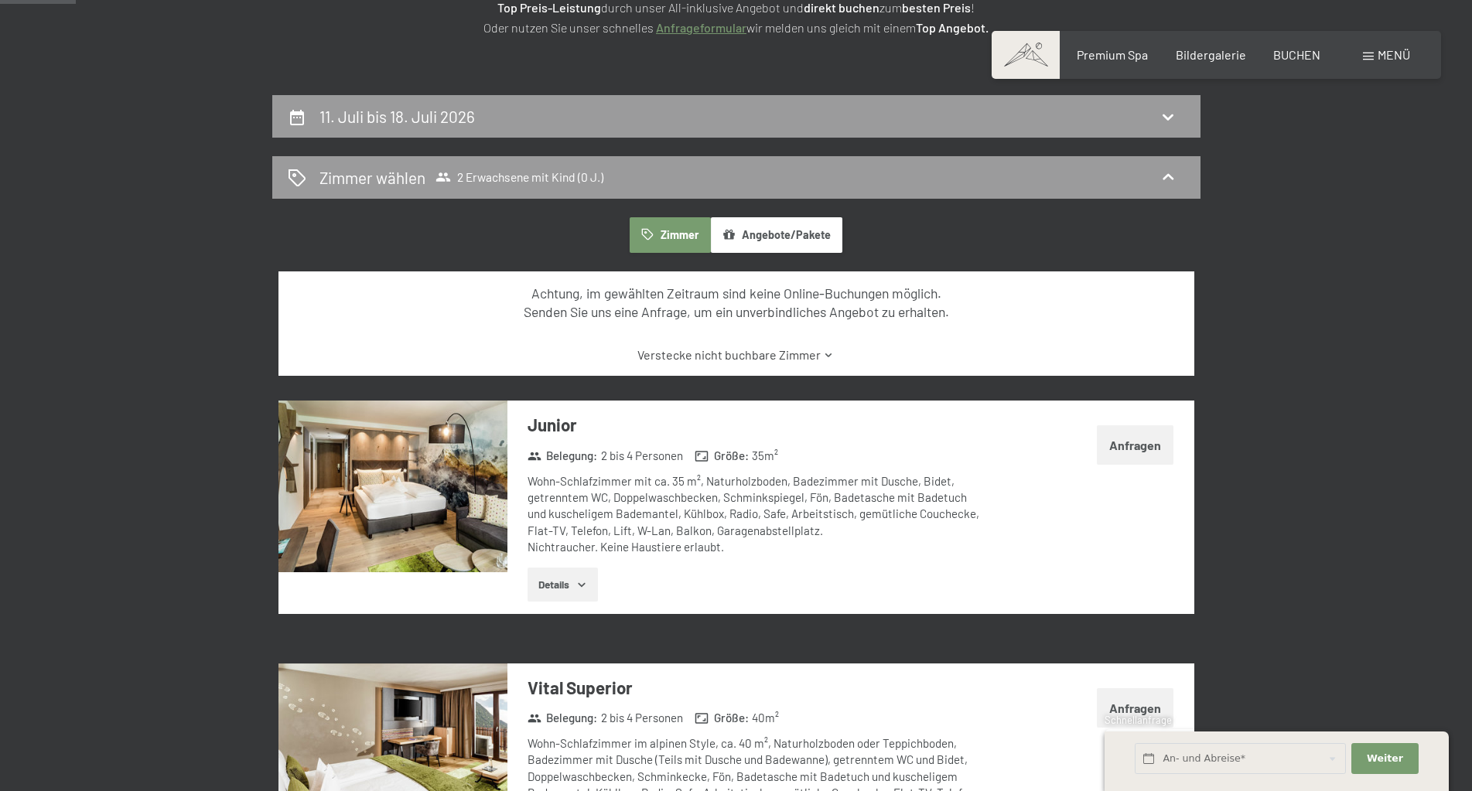
scroll to position [60, 0]
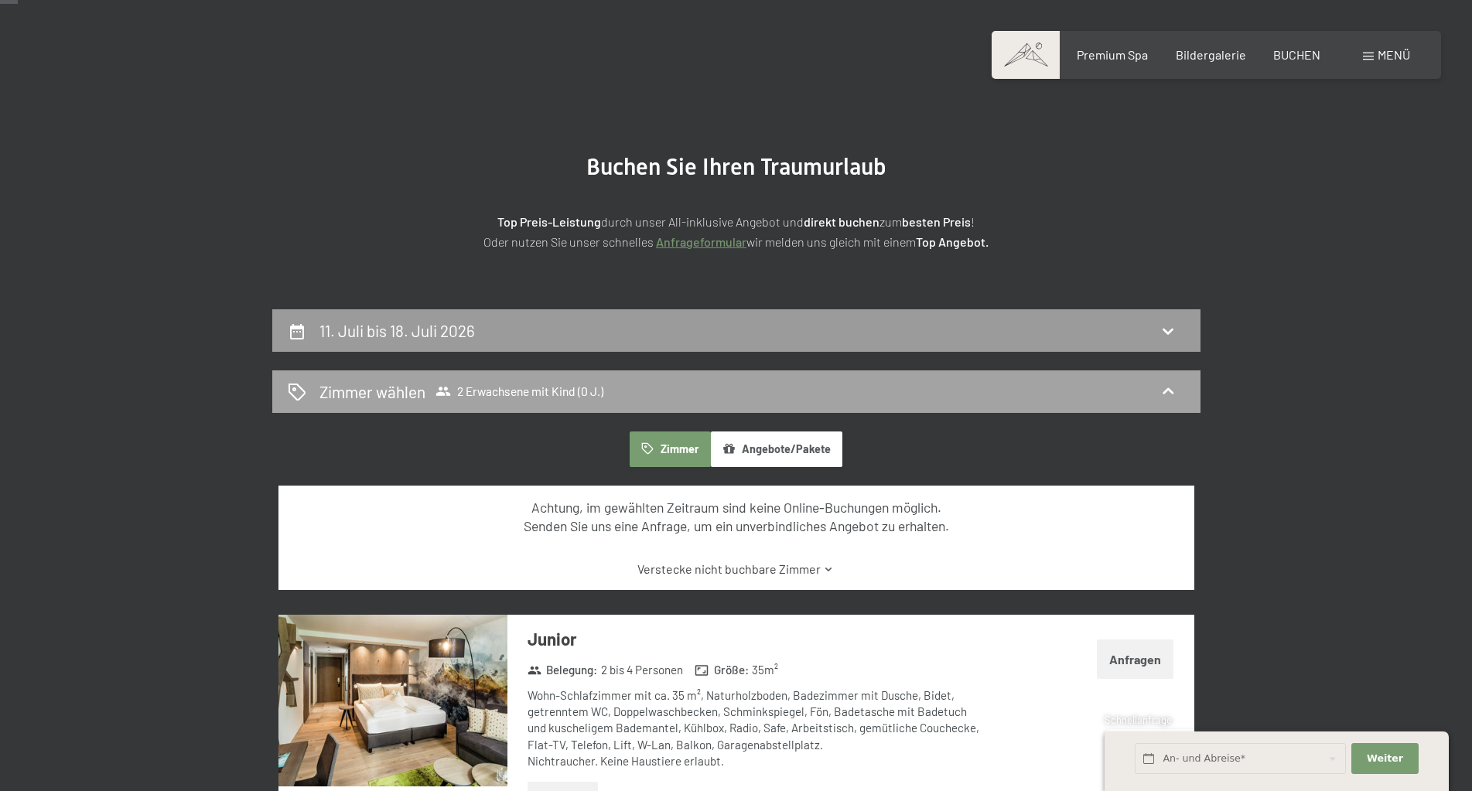
click at [1165, 392] on icon at bounding box center [1167, 391] width 11 height 6
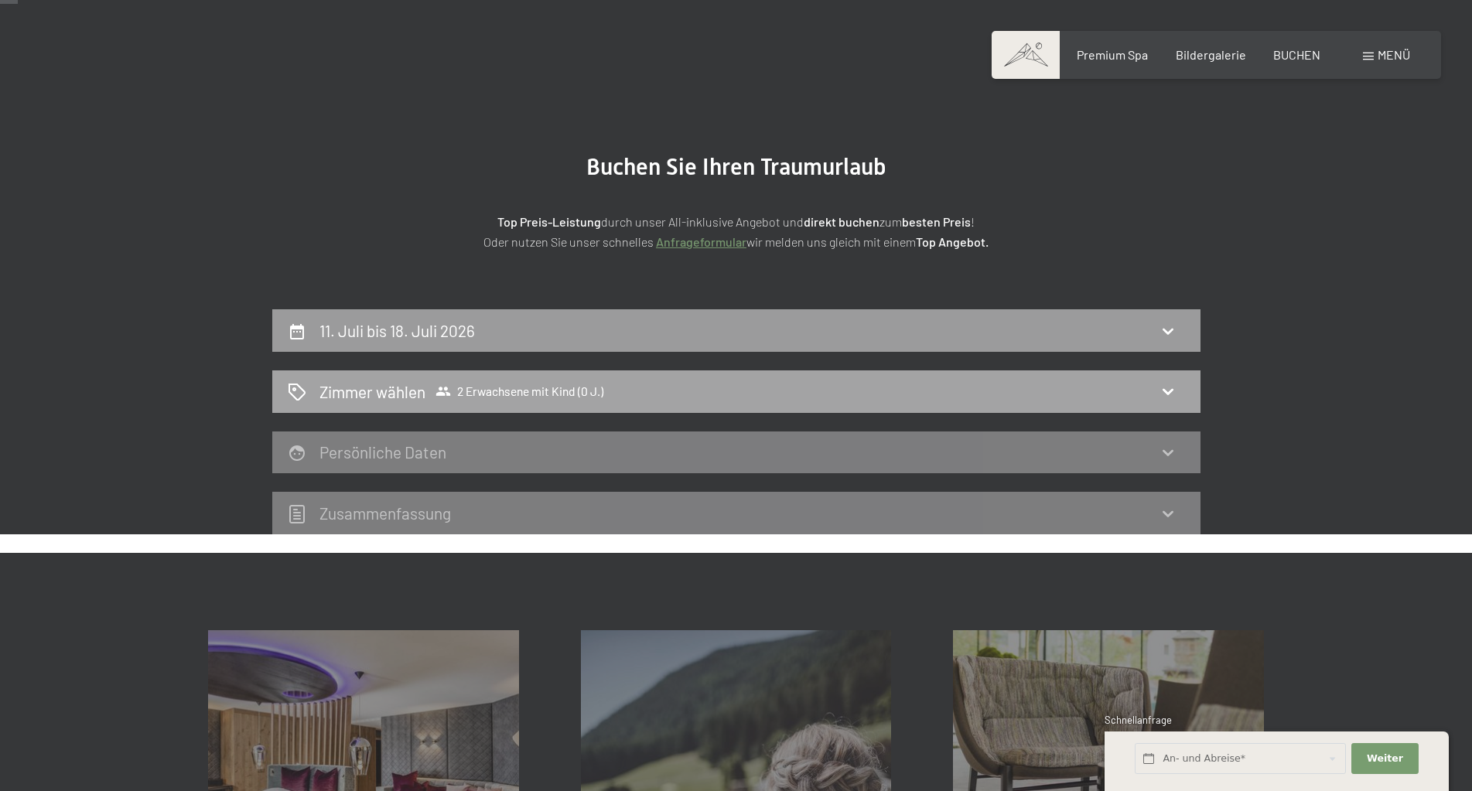
click at [1164, 392] on icon at bounding box center [1167, 392] width 11 height 6
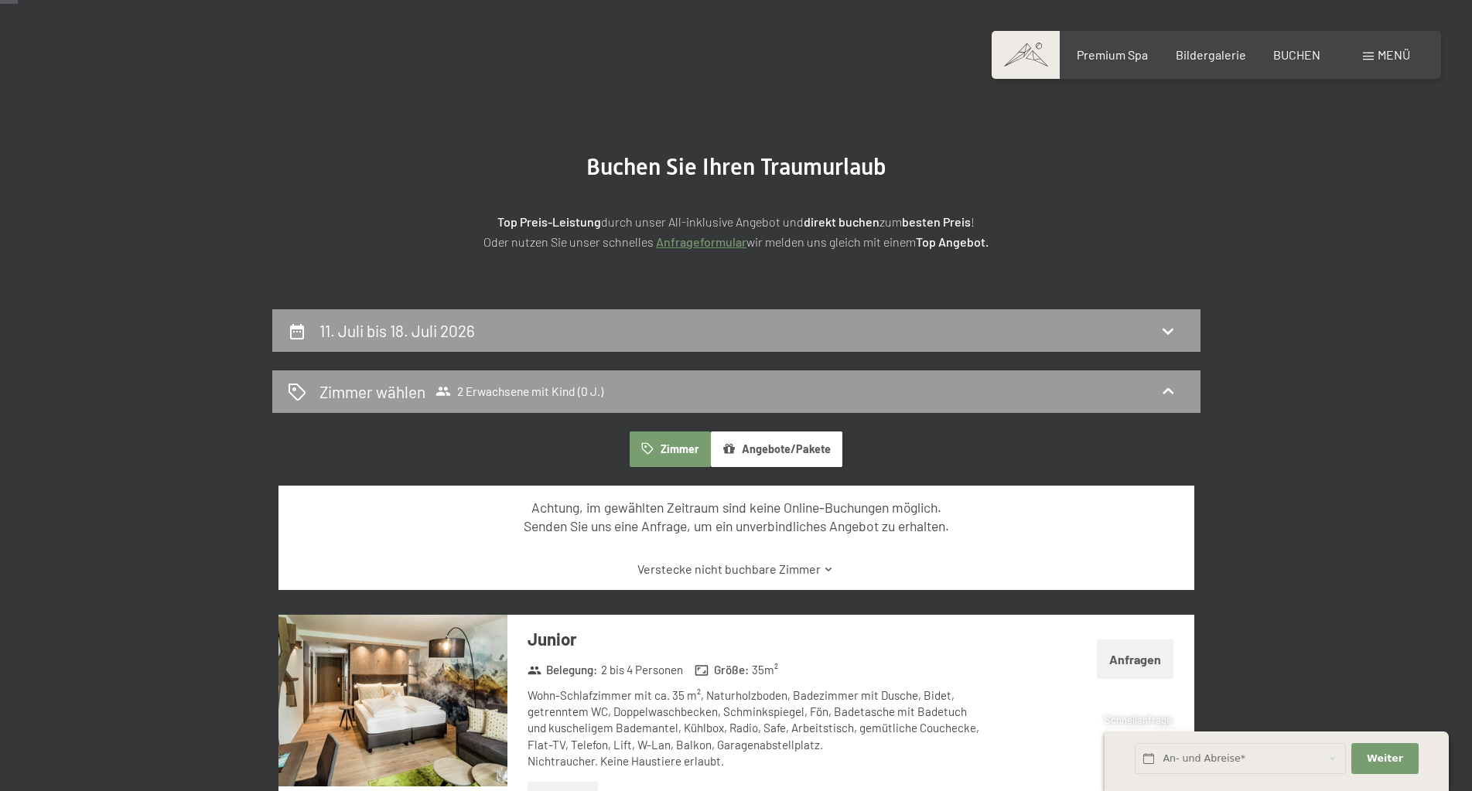
click at [691, 245] on link "Anfrageformular" at bounding box center [701, 241] width 90 height 15
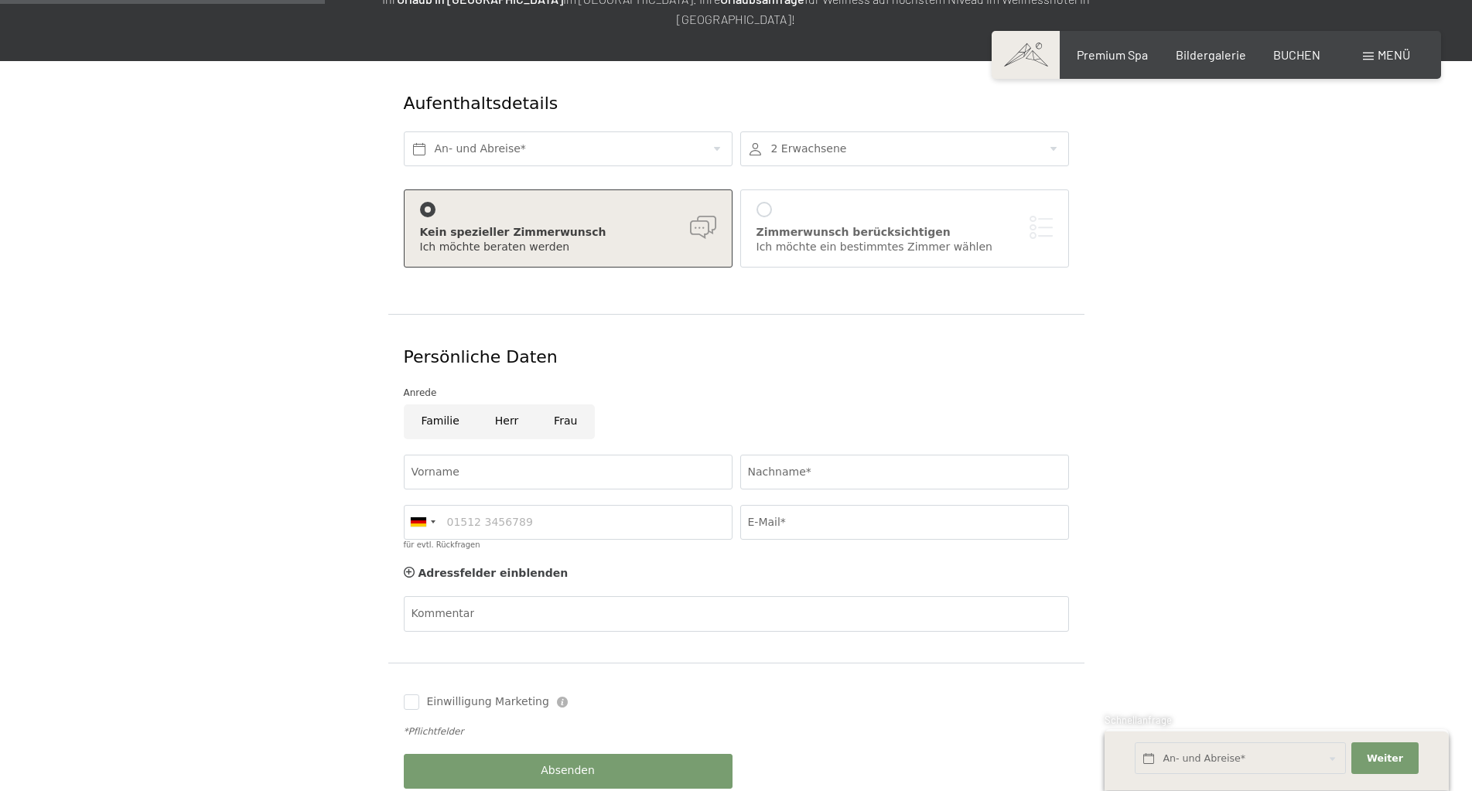
scroll to position [155, 0]
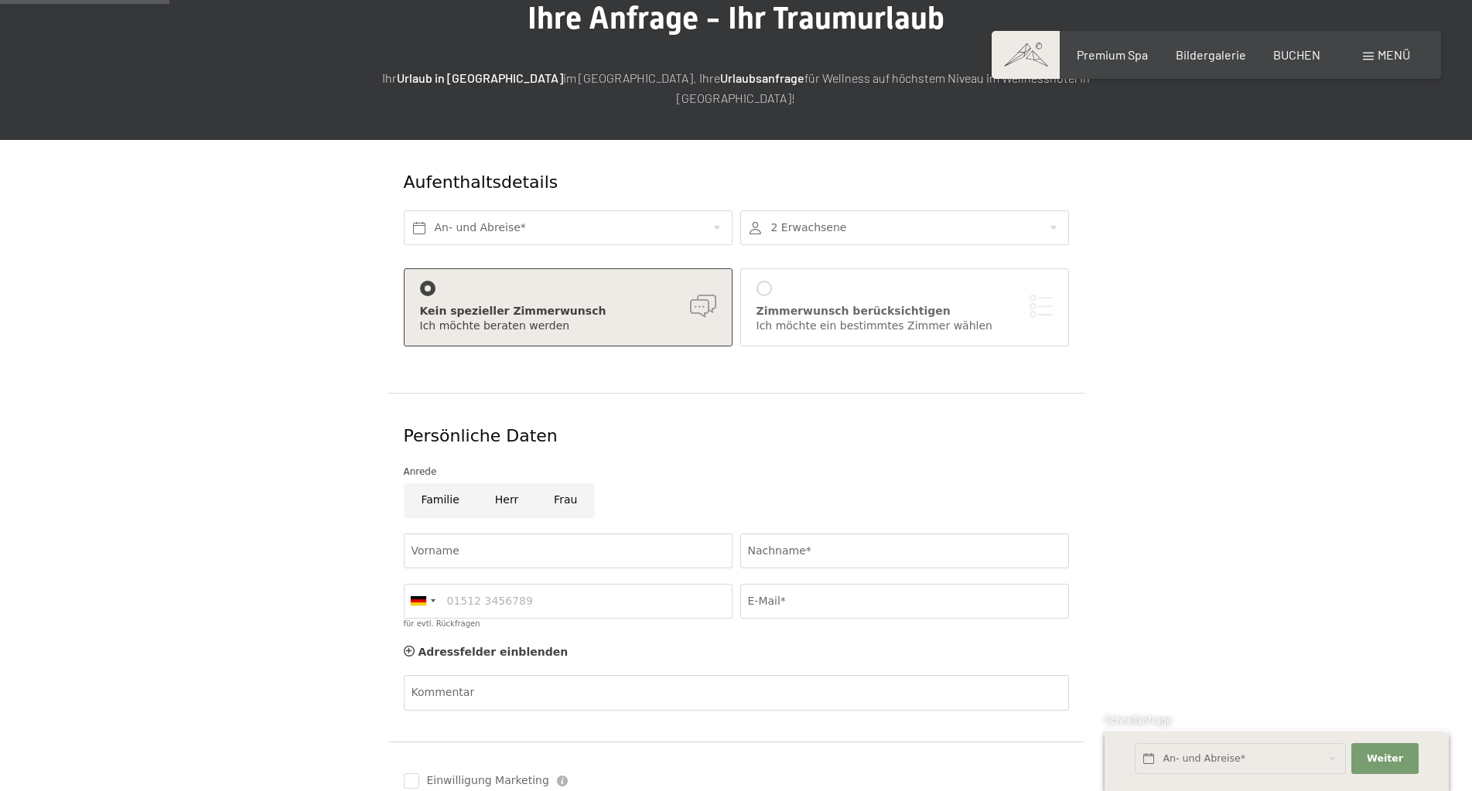
click at [1063, 210] on div at bounding box center [904, 227] width 329 height 35
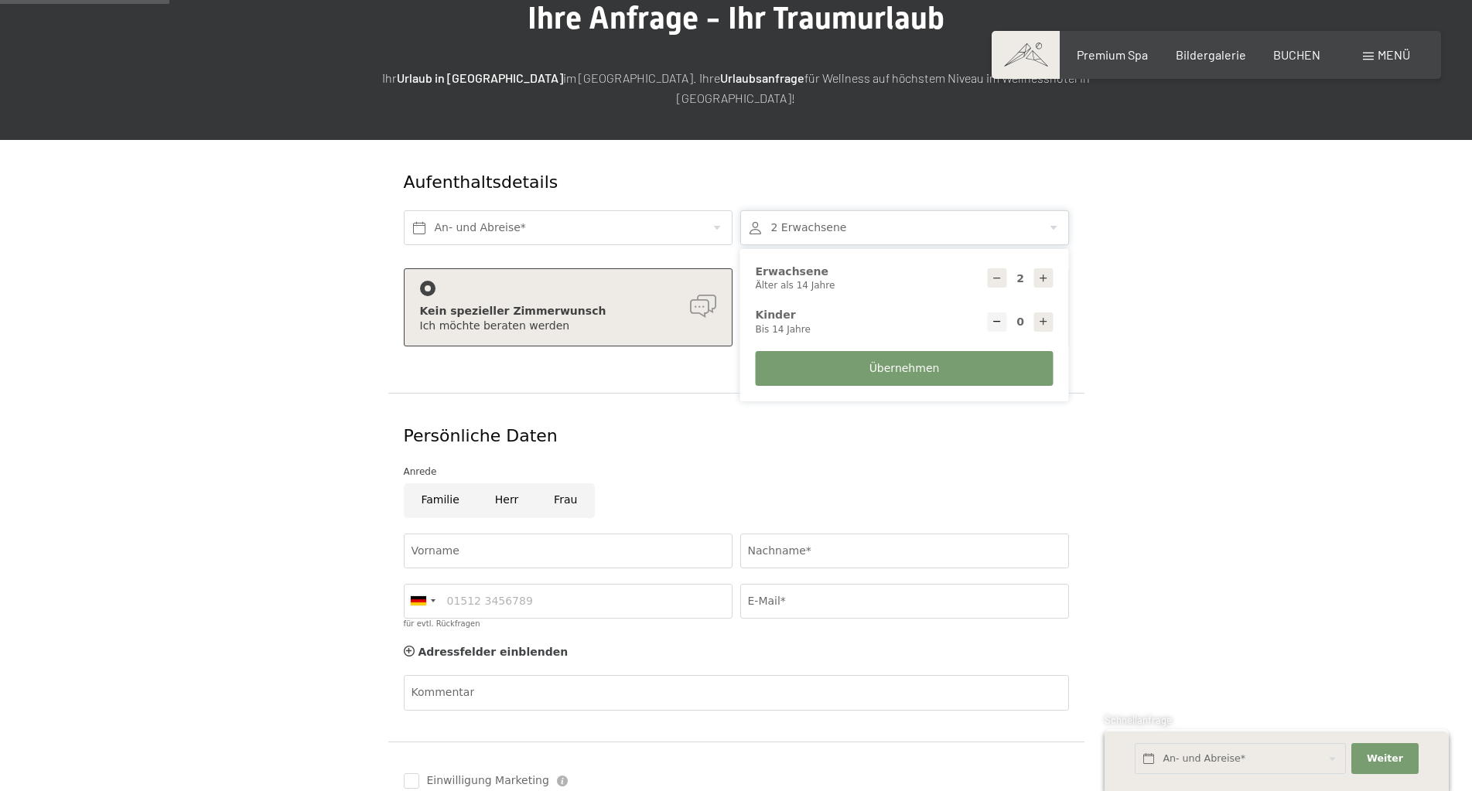
click at [278, 362] on form "Aufenthaltsdetails An- und Abreise* 2 Erwachsene 2 Erwachsene Älter als 14 Jahr…" at bounding box center [736, 519] width 1056 height 759
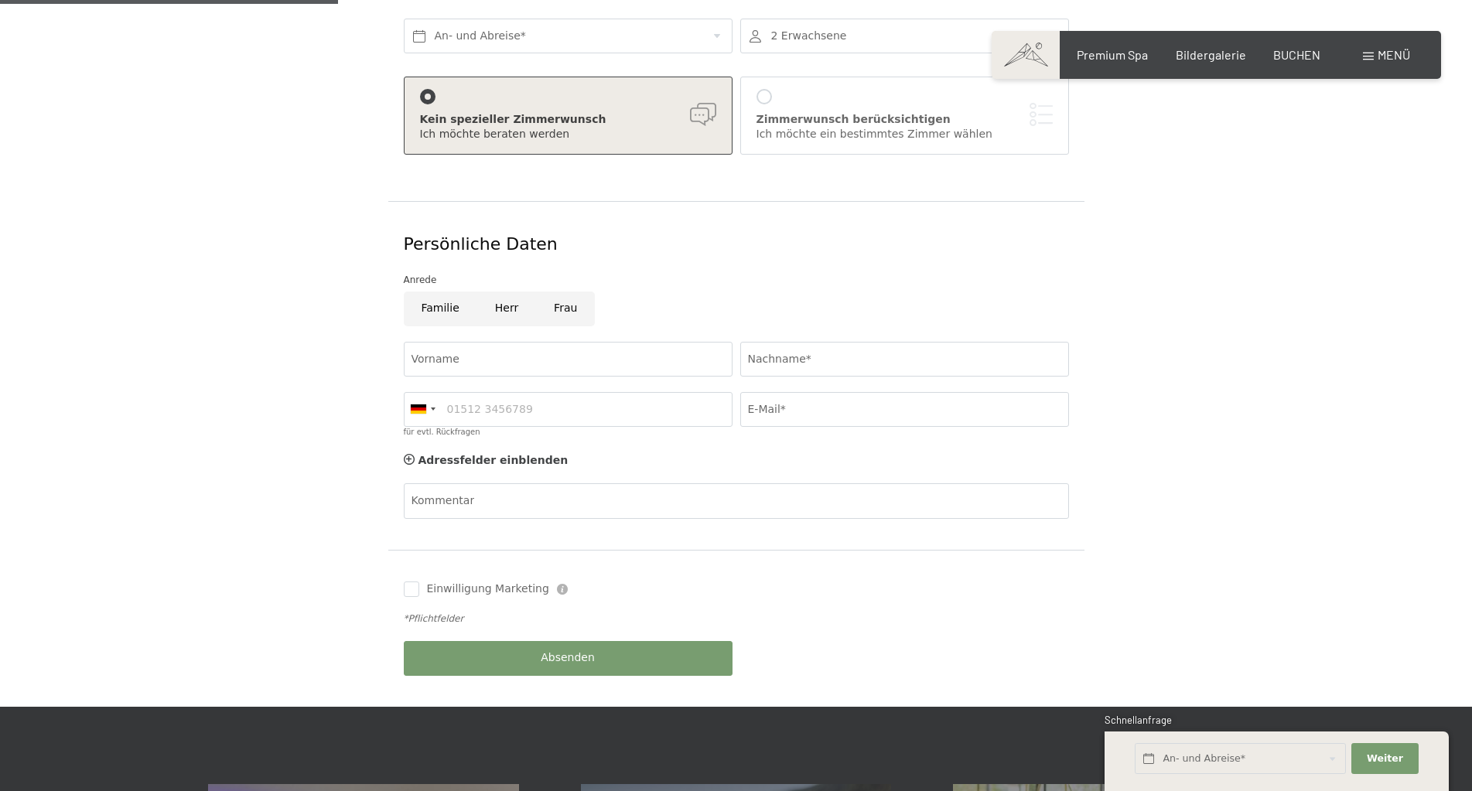
scroll to position [309, 0]
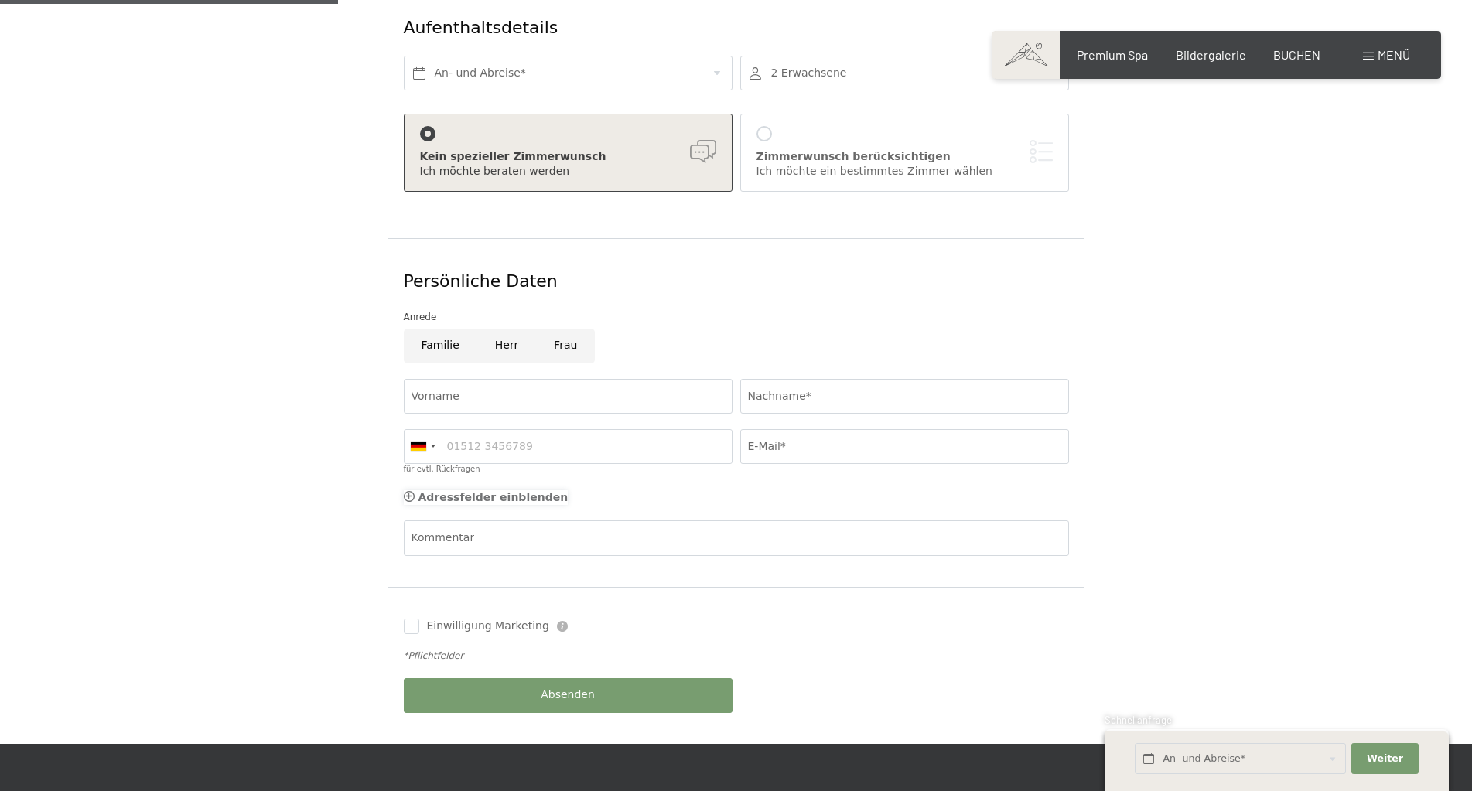
click at [408, 491] on icon at bounding box center [409, 496] width 11 height 11
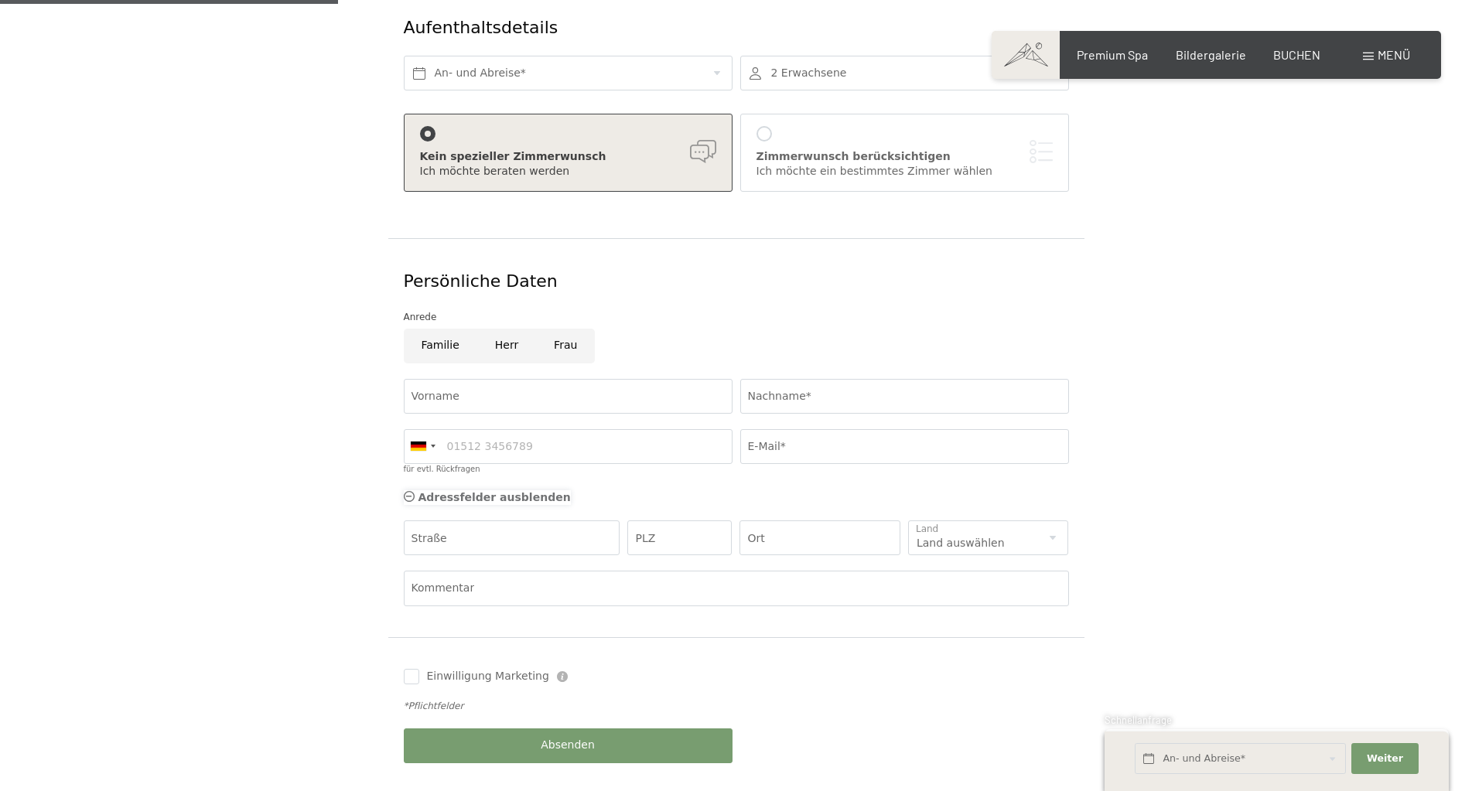
click at [408, 491] on icon at bounding box center [409, 496] width 11 height 11
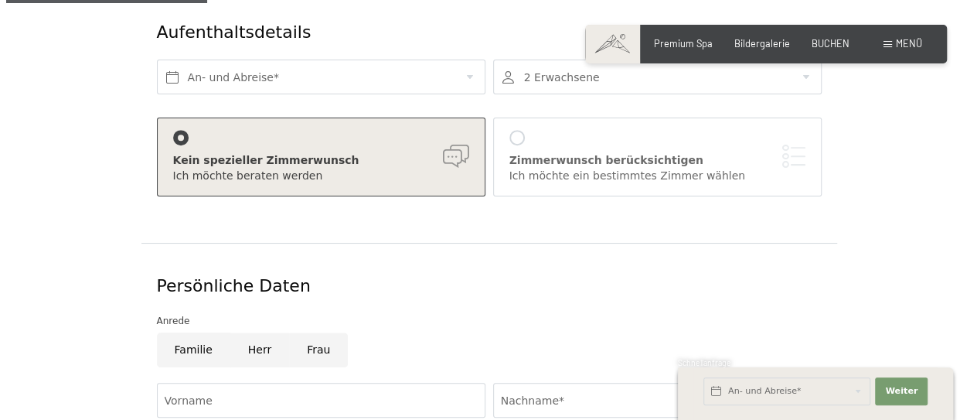
scroll to position [155, 0]
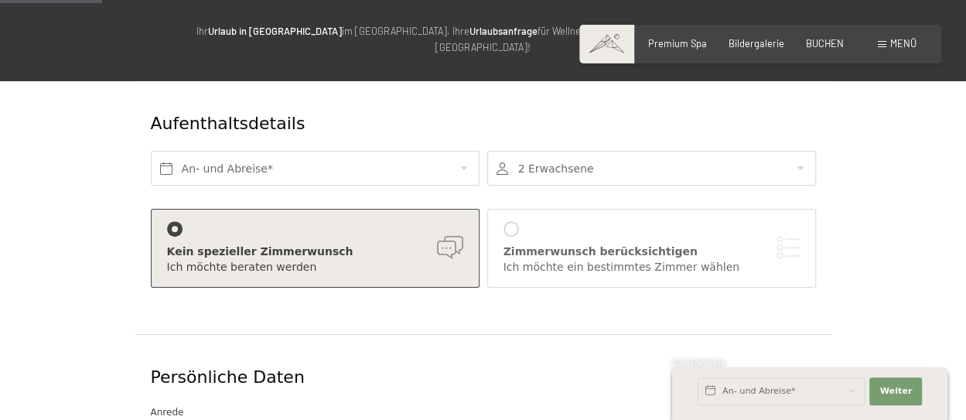
click at [510, 221] on div at bounding box center [510, 228] width 15 height 15
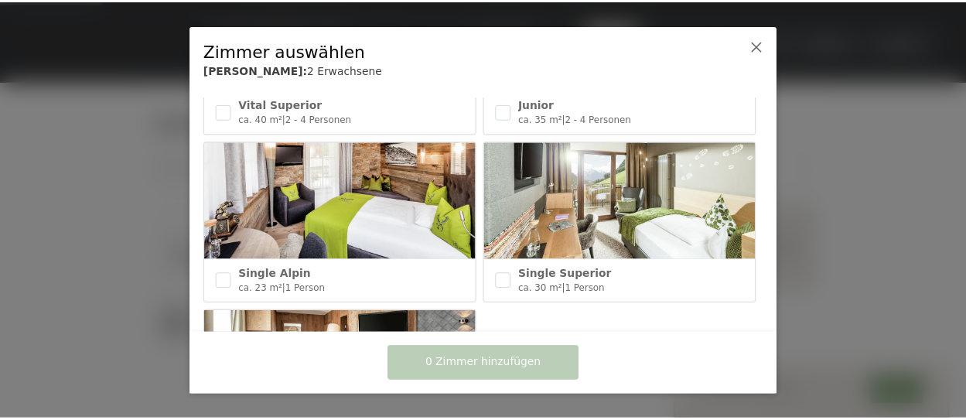
scroll to position [670, 0]
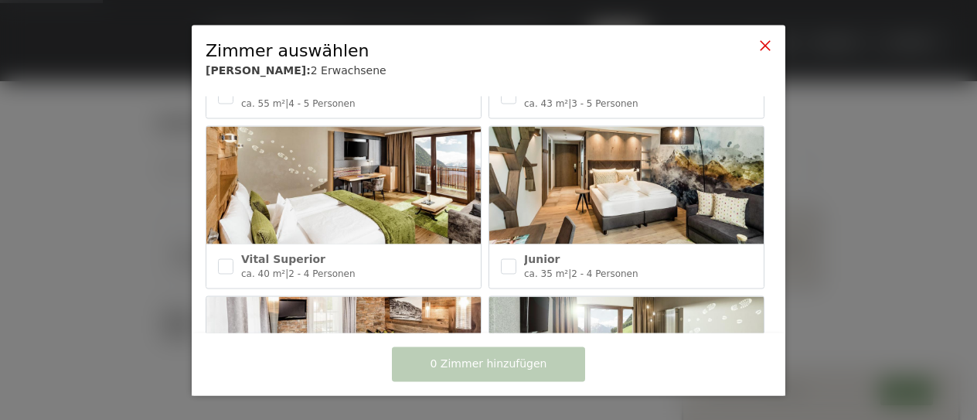
click at [768, 47] on icon at bounding box center [765, 45] width 12 height 12
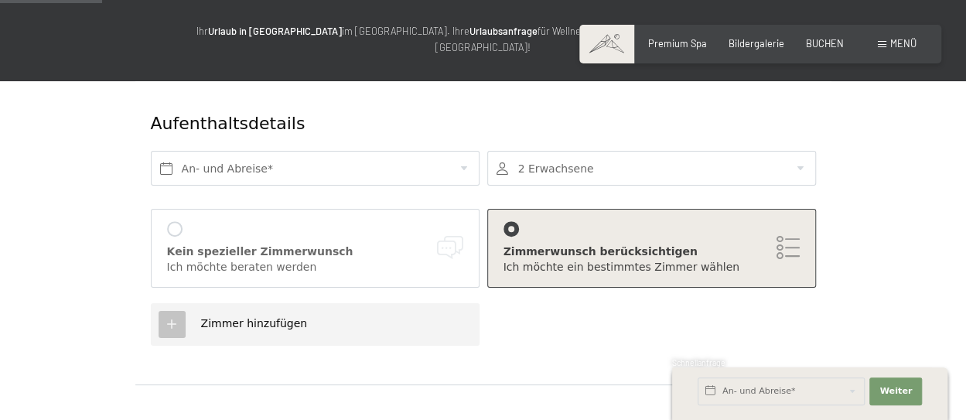
click at [177, 221] on div at bounding box center [174, 228] width 15 height 15
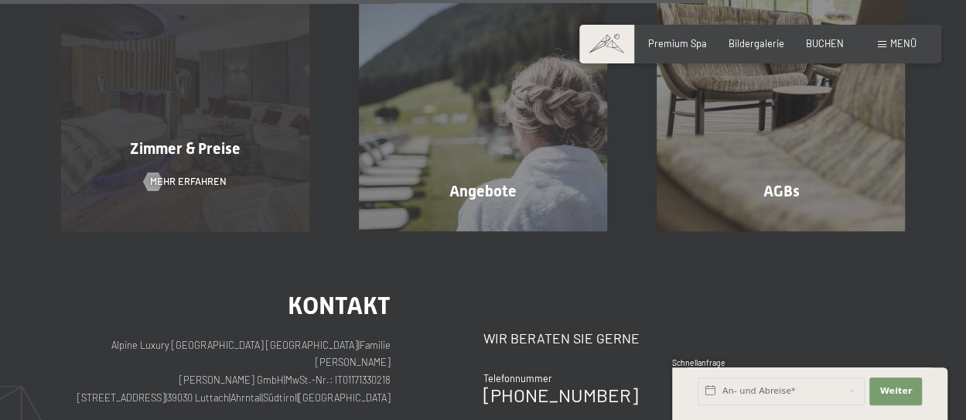
scroll to position [1083, 0]
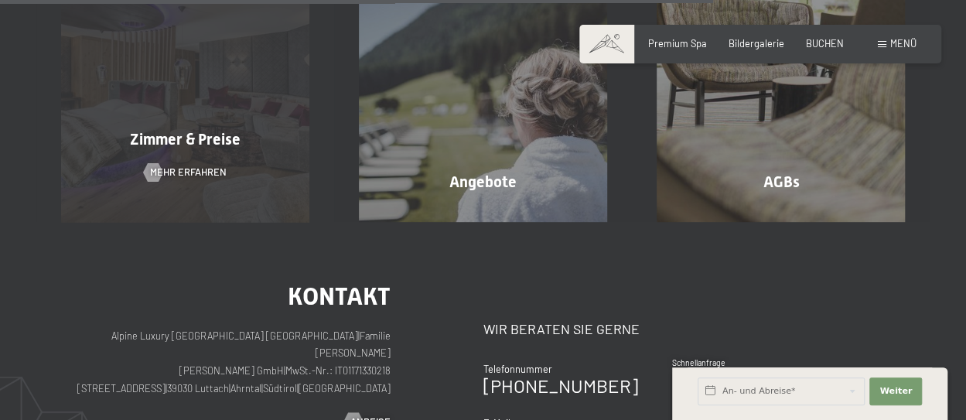
click at [181, 101] on div "Zimmer & Preise Mehr erfahren" at bounding box center [185, 97] width 298 height 248
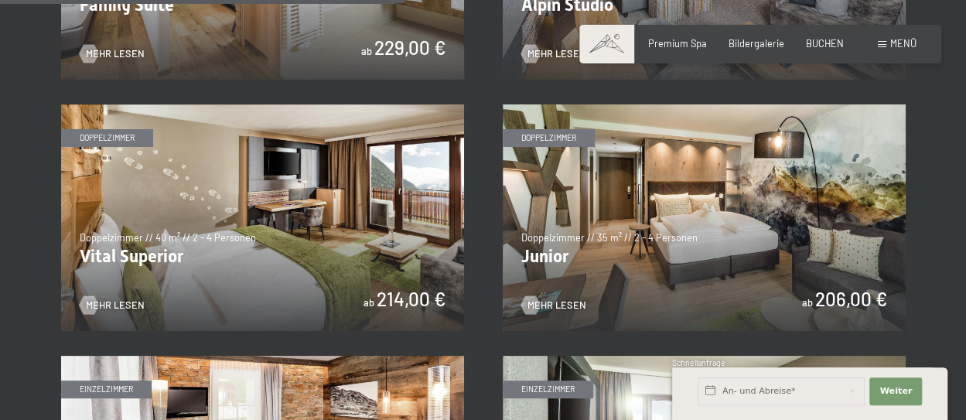
scroll to position [1701, 0]
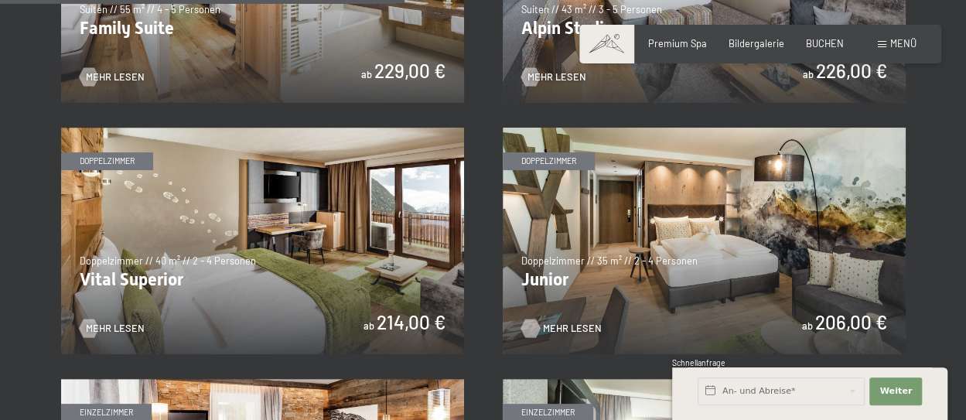
click at [549, 327] on span "Mehr Lesen" at bounding box center [572, 329] width 59 height 14
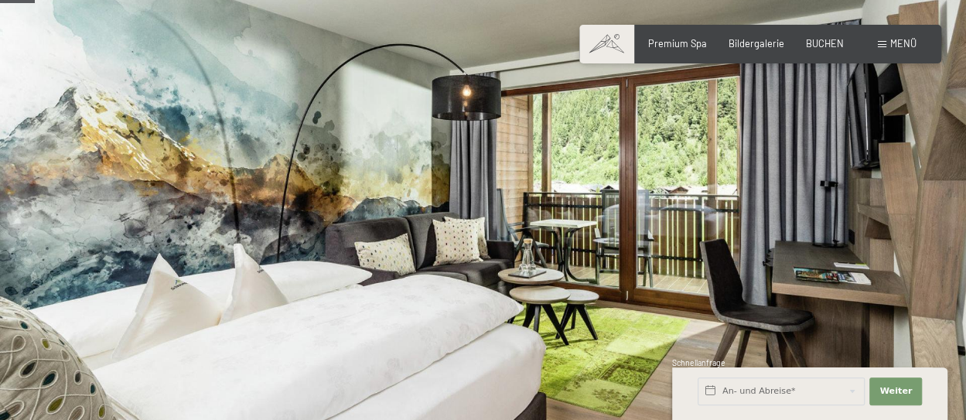
scroll to position [309, 0]
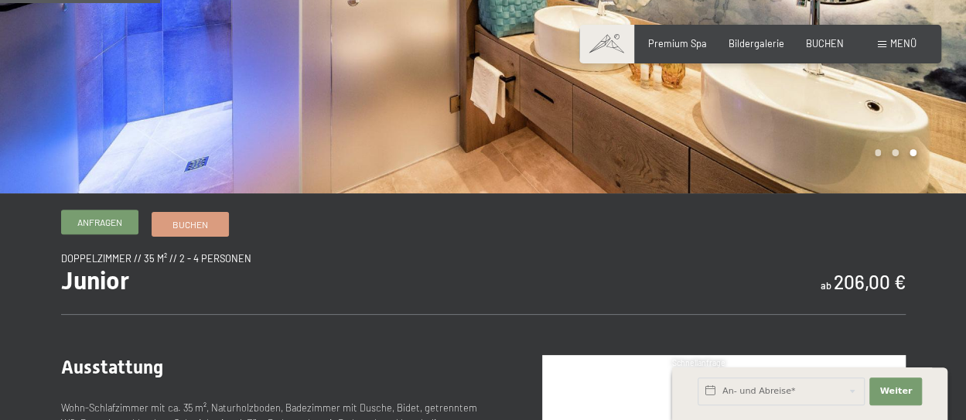
click at [107, 225] on span "Anfragen" at bounding box center [99, 222] width 45 height 13
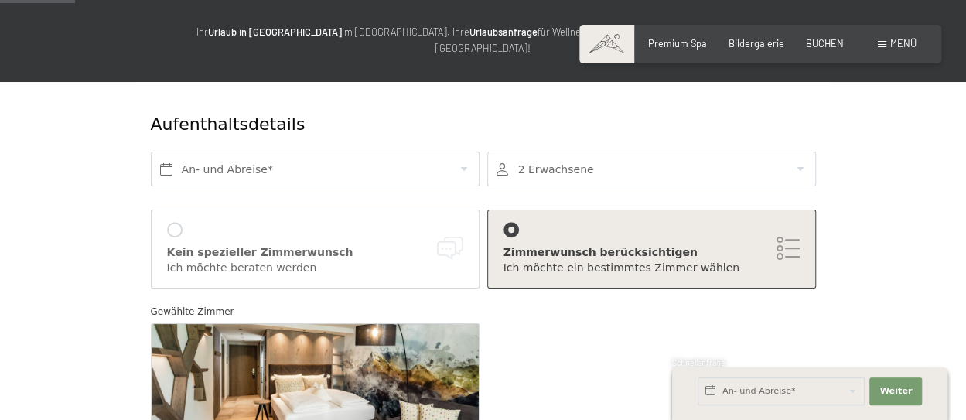
scroll to position [155, 0]
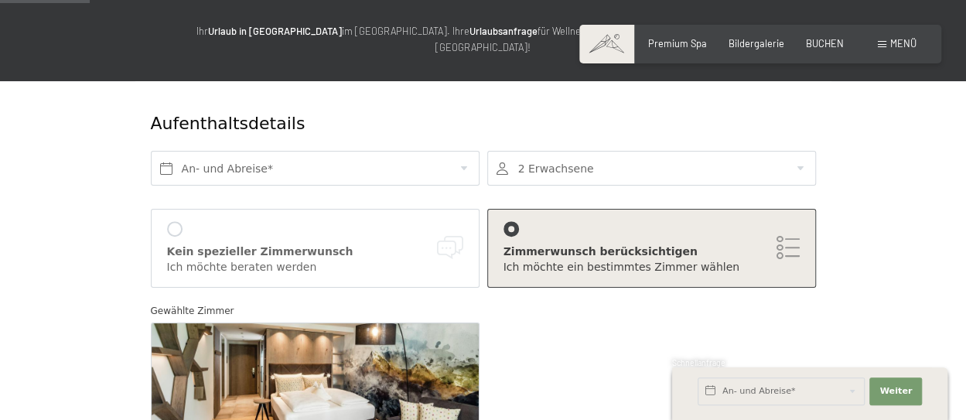
click at [177, 221] on div at bounding box center [174, 228] width 15 height 15
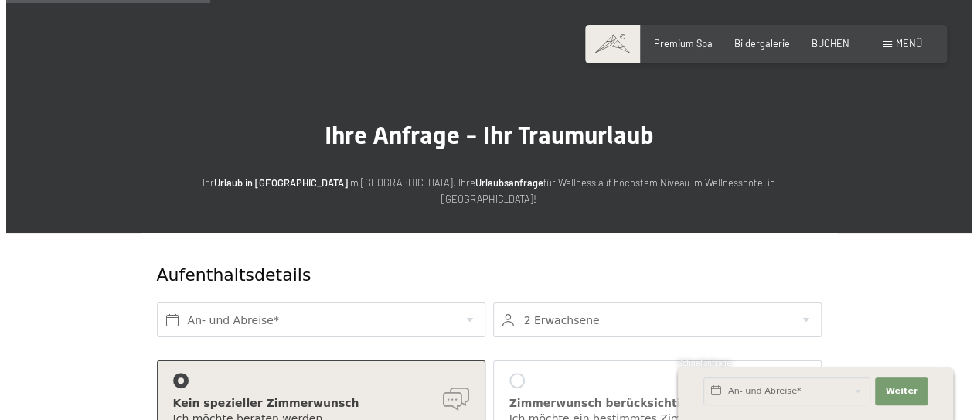
scroll to position [0, 0]
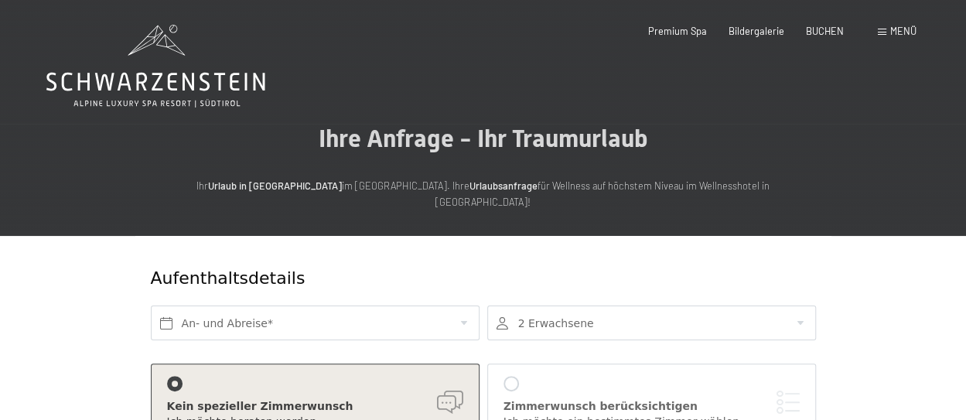
click at [890, 30] on span "Menü" at bounding box center [903, 31] width 26 height 12
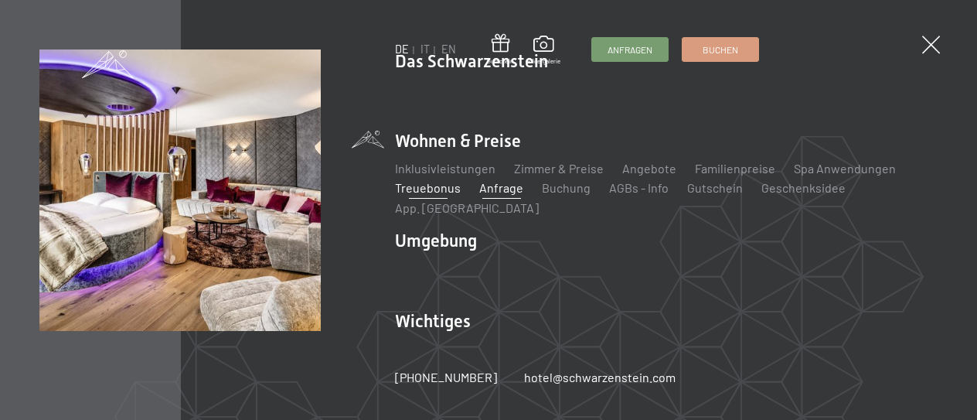
click at [420, 189] on link "Treuebonus" at bounding box center [428, 187] width 66 height 15
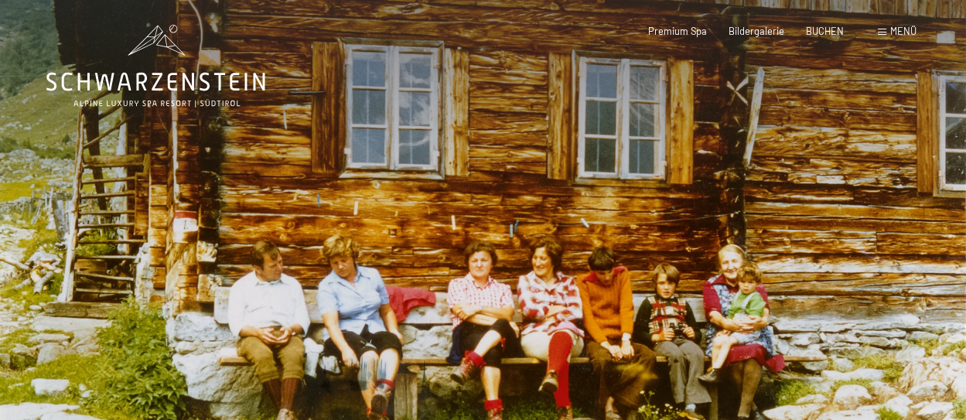
click at [894, 27] on span "Menü" at bounding box center [903, 31] width 26 height 12
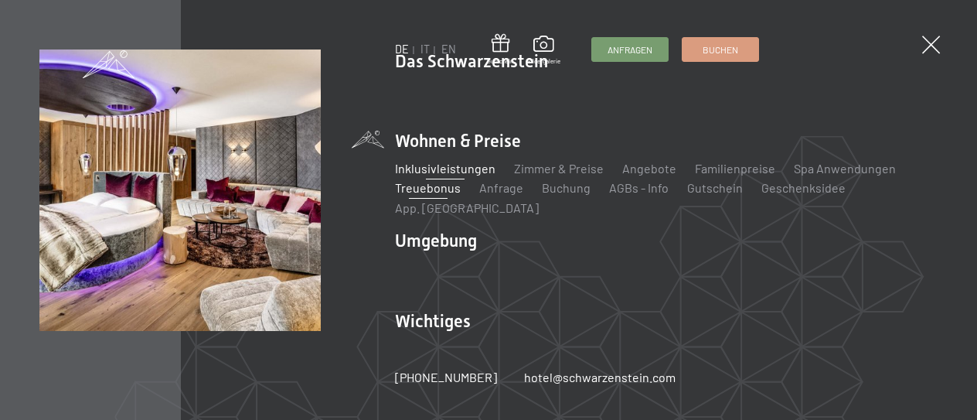
click at [445, 173] on link "Inklusivleistungen" at bounding box center [445, 168] width 101 height 15
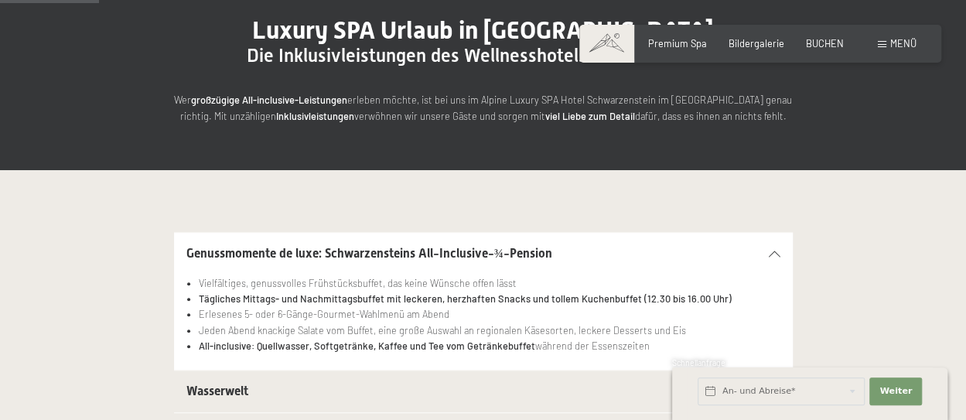
scroll to position [309, 0]
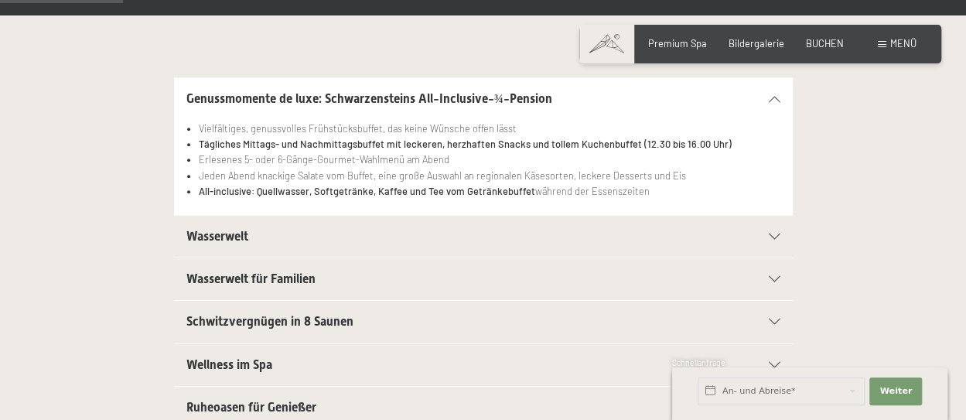
click at [766, 236] on div at bounding box center [766, 237] width 27 height 6
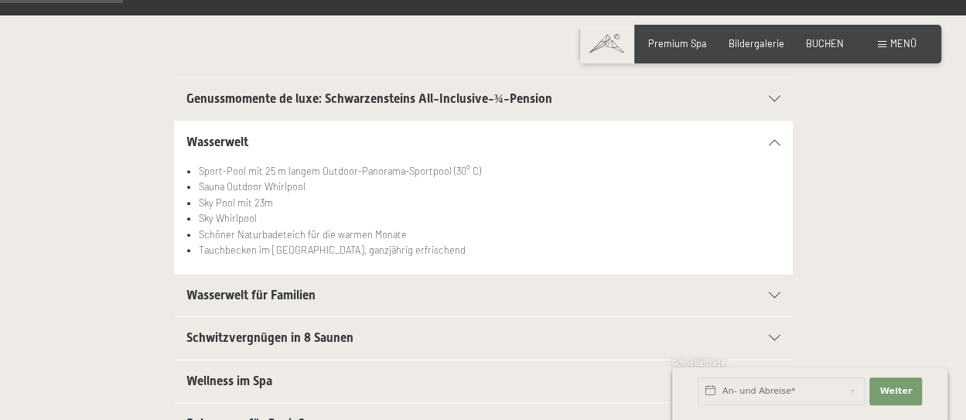
scroll to position [464, 0]
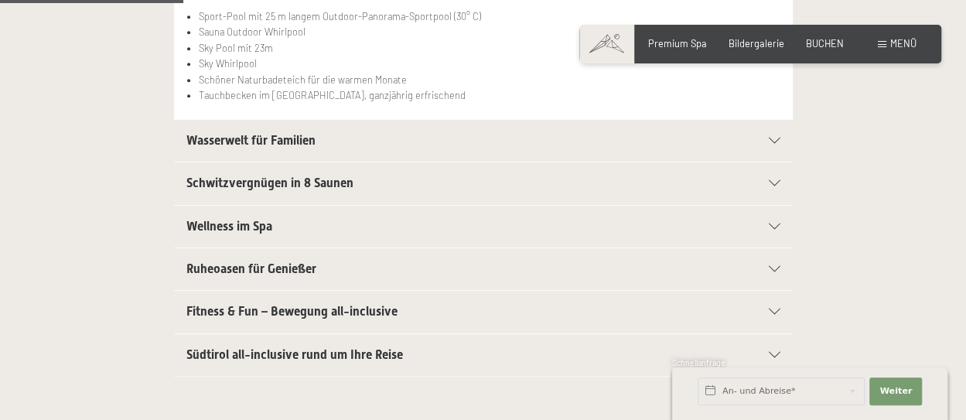
click at [779, 142] on icon at bounding box center [775, 141] width 12 height 6
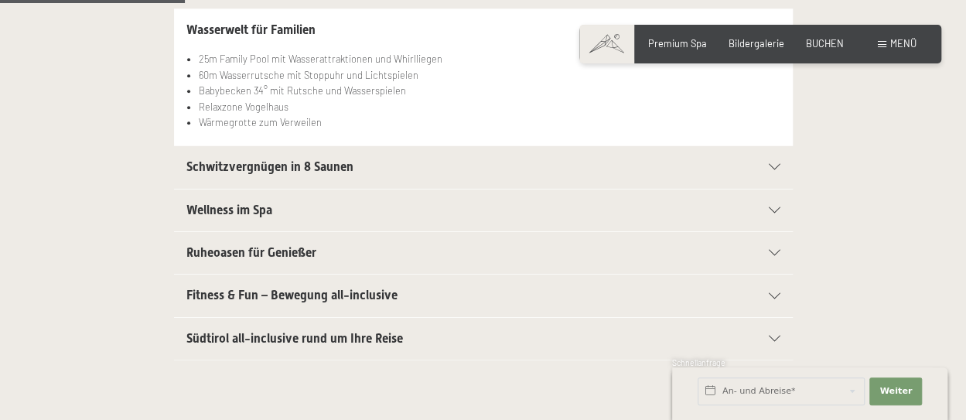
click at [773, 168] on icon at bounding box center [775, 167] width 12 height 6
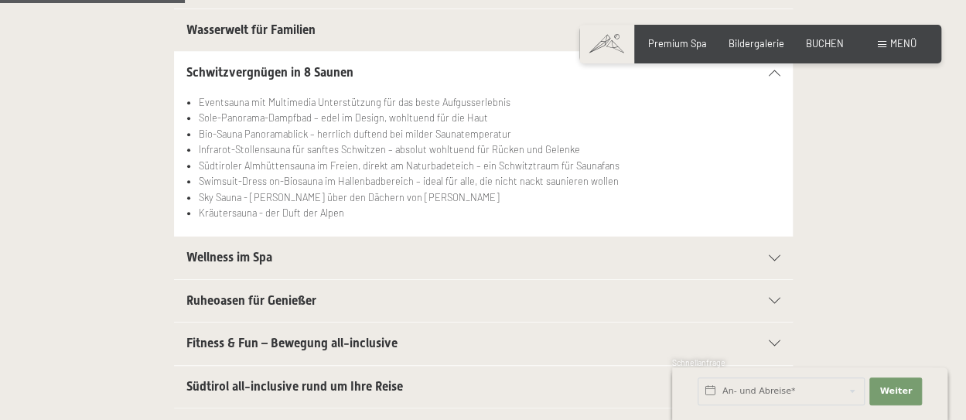
click at [786, 258] on section "Wellness im Spa Kuschelige Bademäntel für die ganze Familie Trendige Wellnessta…" at bounding box center [483, 257] width 619 height 43
click at [775, 257] on icon at bounding box center [775, 258] width 12 height 6
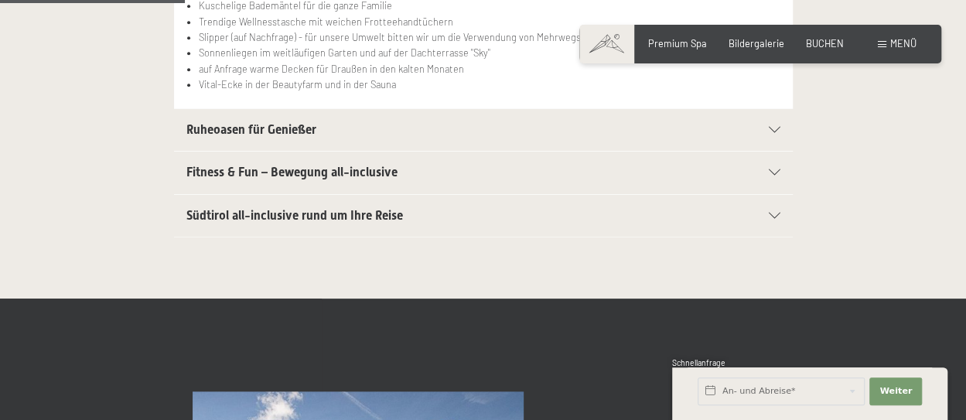
scroll to position [619, 0]
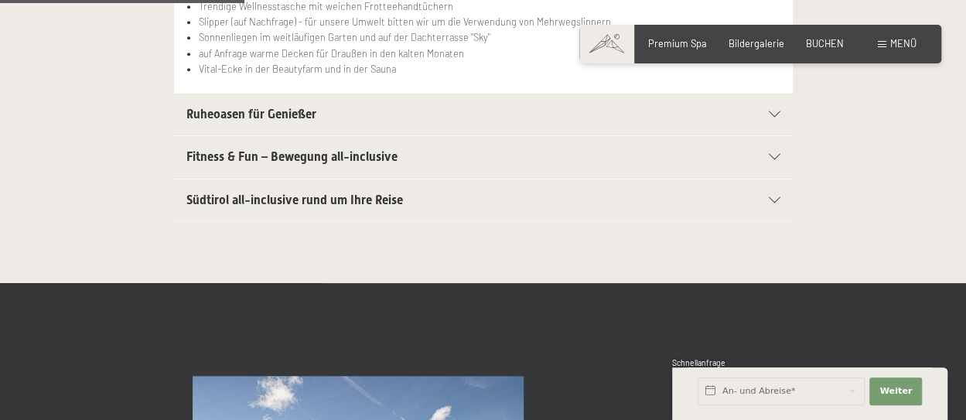
click at [774, 158] on div "Fitness & Fun – Bewegung all-inclusive" at bounding box center [483, 157] width 594 height 42
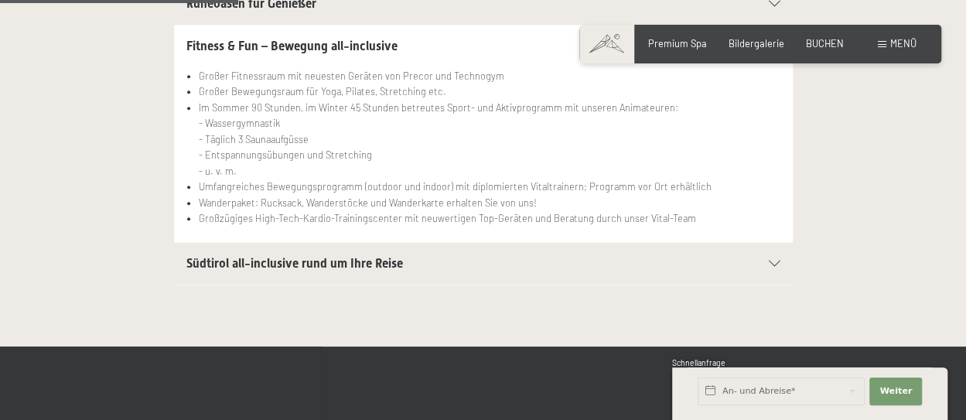
click at [773, 264] on div "Südtirol all-inclusive rund um Ihre Reise" at bounding box center [483, 264] width 594 height 42
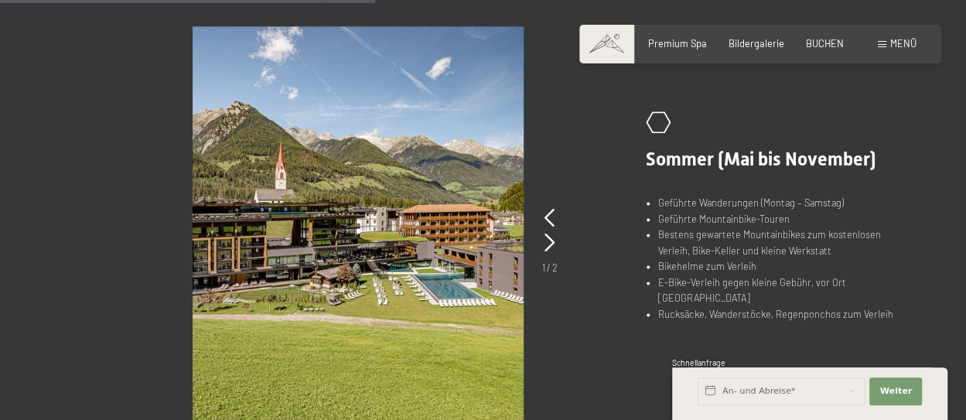
scroll to position [928, 0]
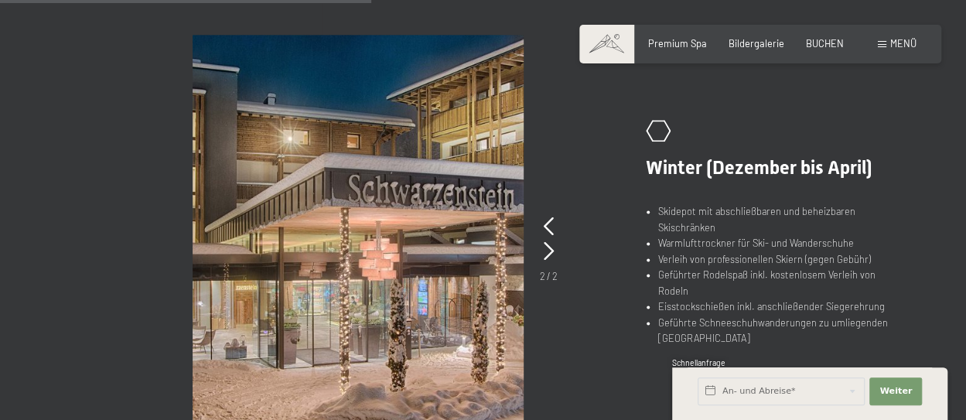
click at [653, 136] on icon ".st0{fill:none;stroke:#FFFFFF;stroke-width:2;stroke-linecap:round;stroke-miterl…" at bounding box center [658, 131] width 25 height 22
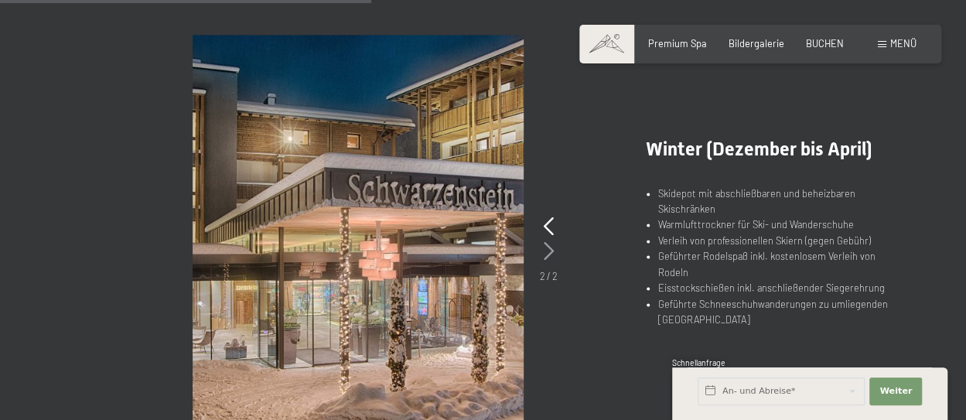
click at [546, 248] on icon at bounding box center [549, 251] width 10 height 19
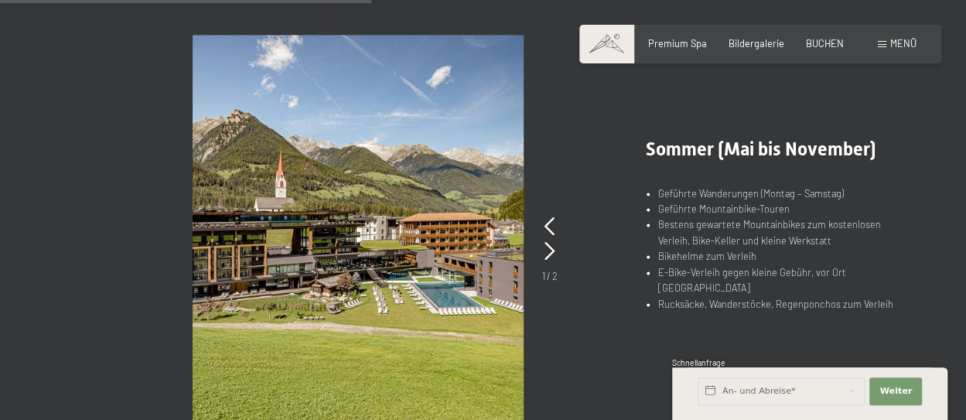
click at [602, 234] on picture at bounding box center [404, 233] width 422 height 396
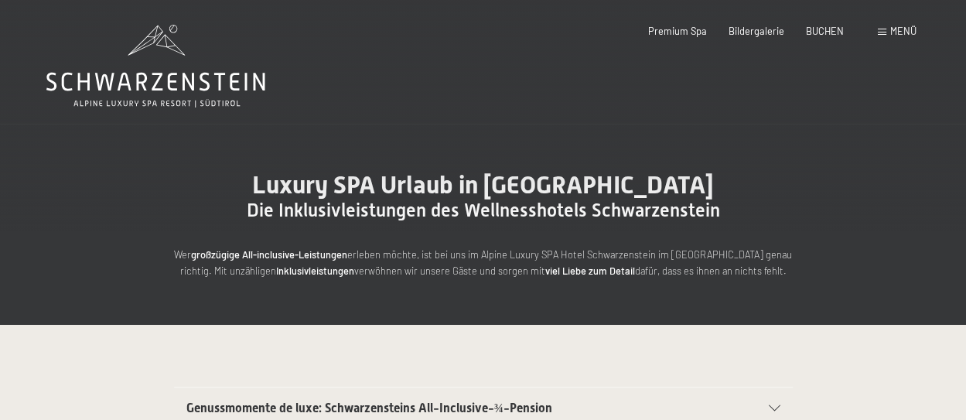
scroll to position [0, 0]
